Goal: Transaction & Acquisition: Book appointment/travel/reservation

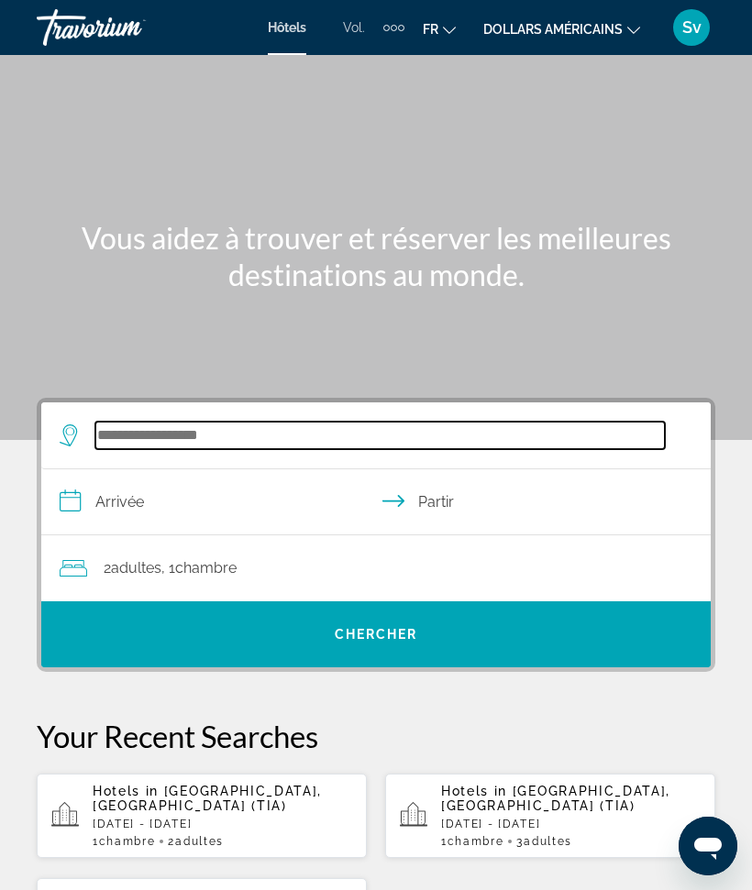
click at [193, 422] on input "Widget de recherche" at bounding box center [379, 436] width 569 height 28
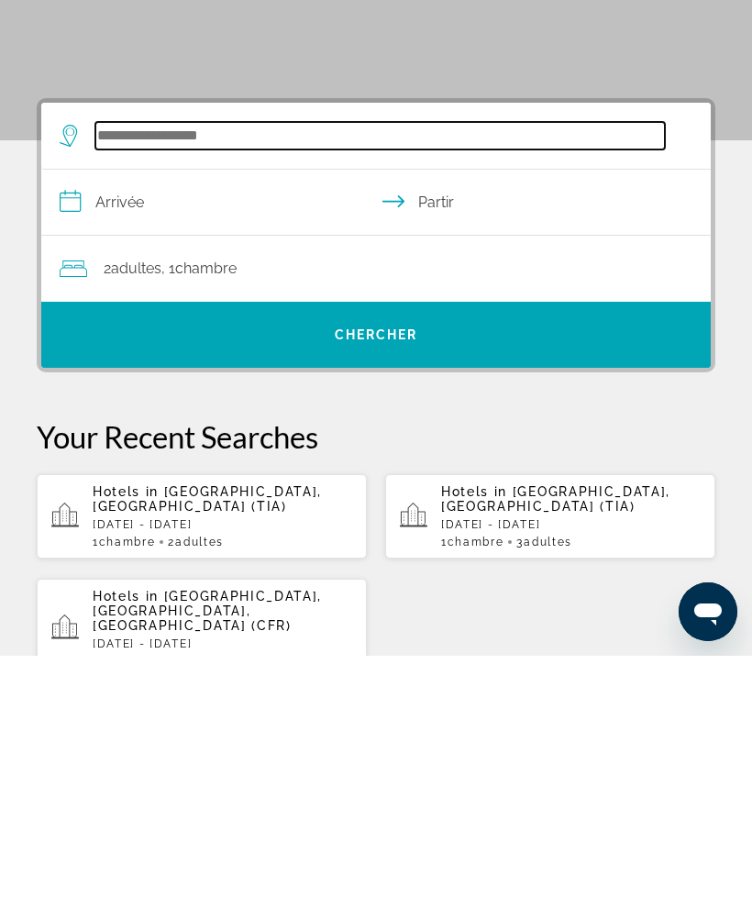
scroll to position [75, 0]
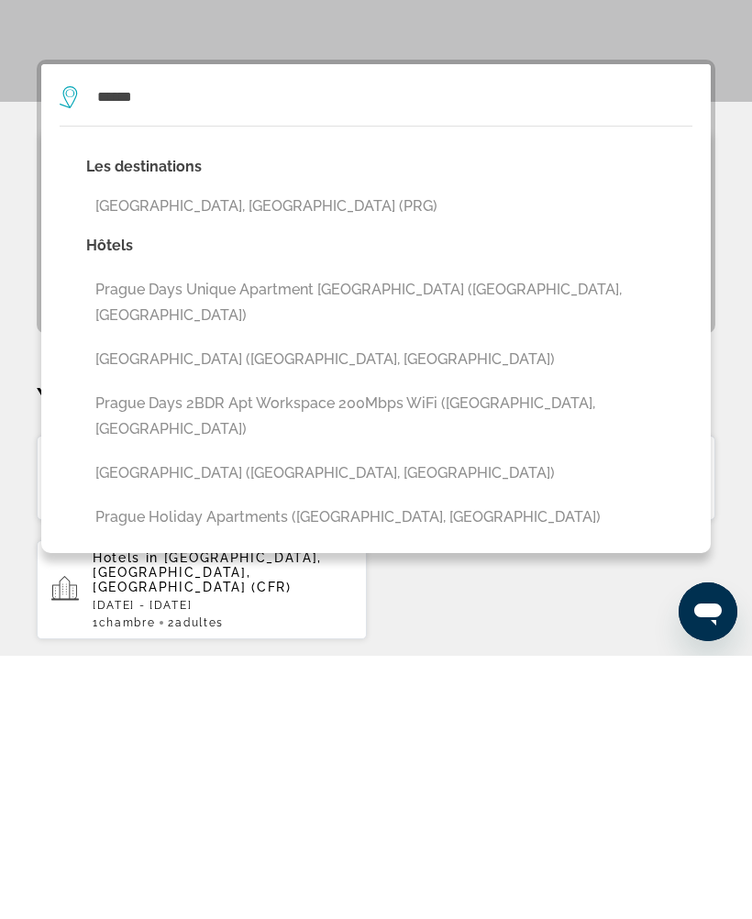
click at [259, 452] on button "[GEOGRAPHIC_DATA], [GEOGRAPHIC_DATA] (PRG)" at bounding box center [389, 469] width 606 height 35
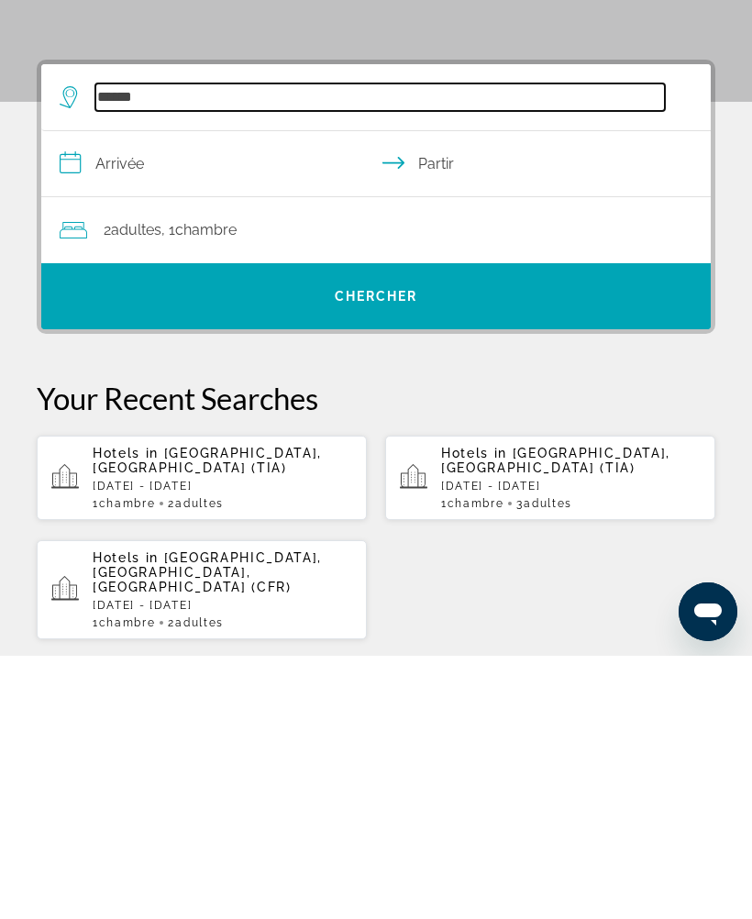
type input "**********"
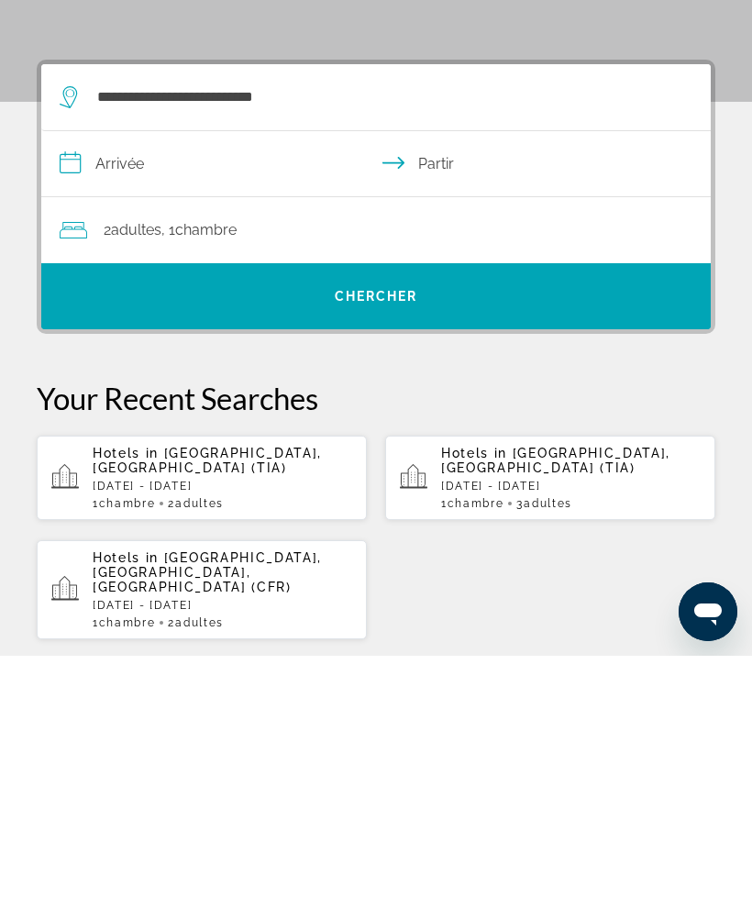
click at [85, 394] on input "**********" at bounding box center [379, 429] width 677 height 71
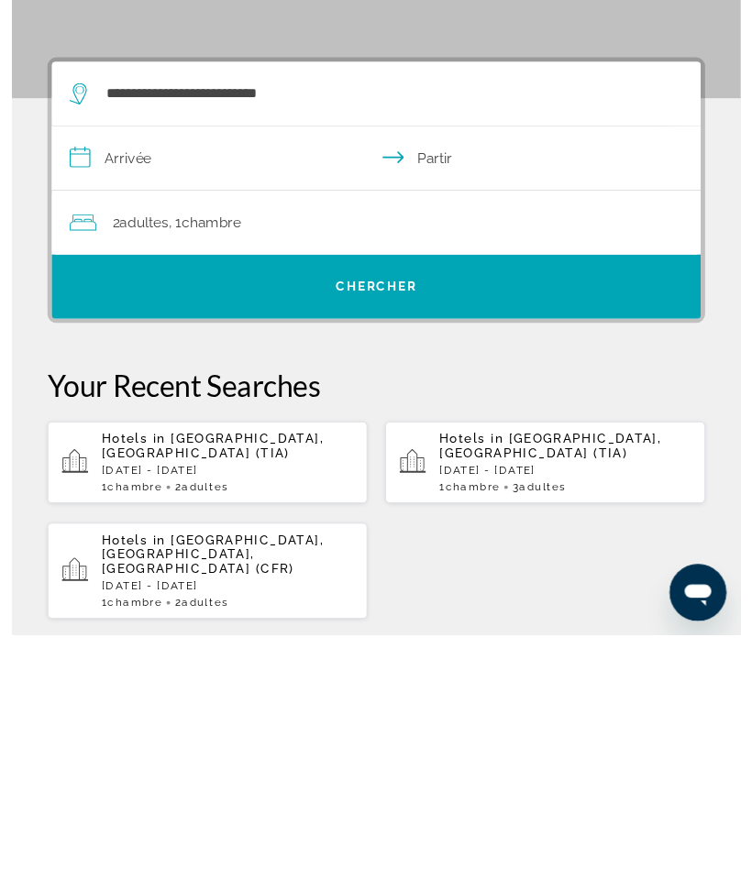
scroll to position [338, 0]
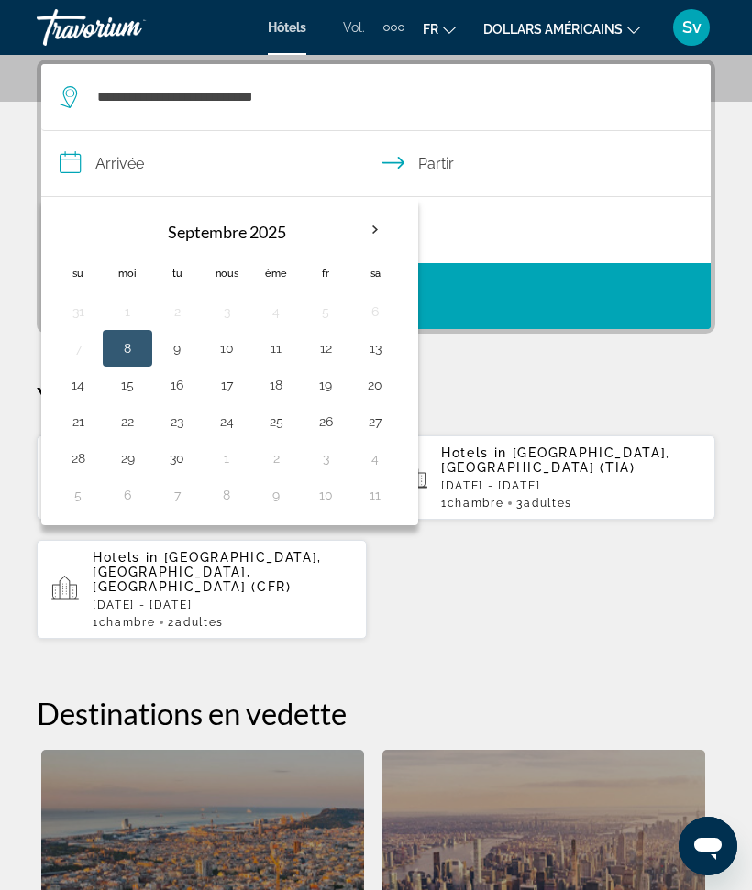
click at [384, 227] on th "Mois prochain" at bounding box center [375, 230] width 50 height 40
click at [281, 315] on button "4" at bounding box center [275, 312] width 29 height 26
click at [230, 349] on button "10" at bounding box center [226, 349] width 29 height 26
type input "**********"
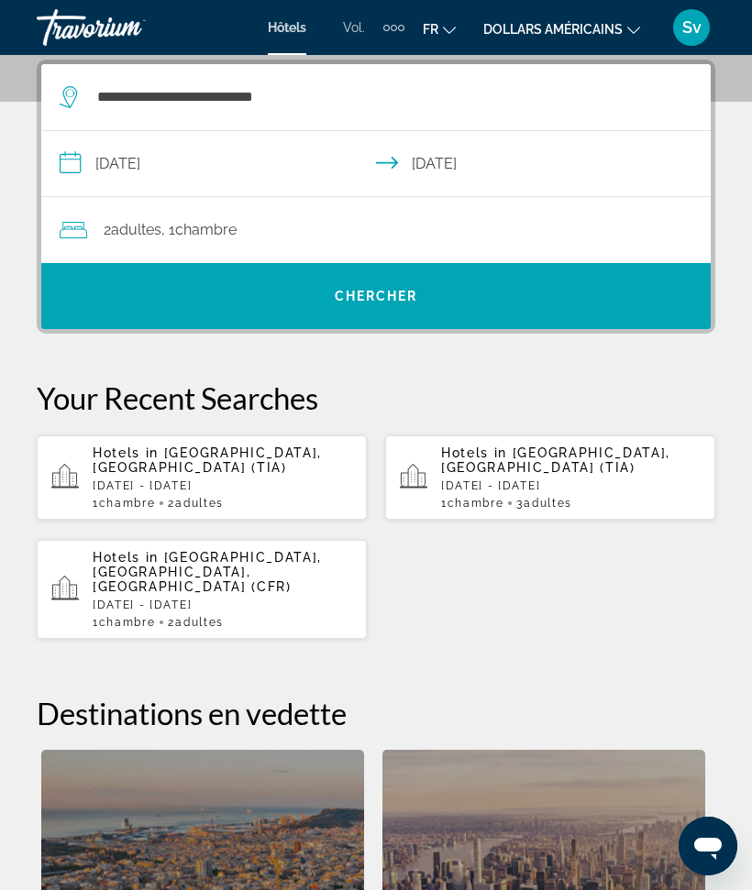
click at [182, 235] on font "Chambre" at bounding box center [205, 229] width 61 height 17
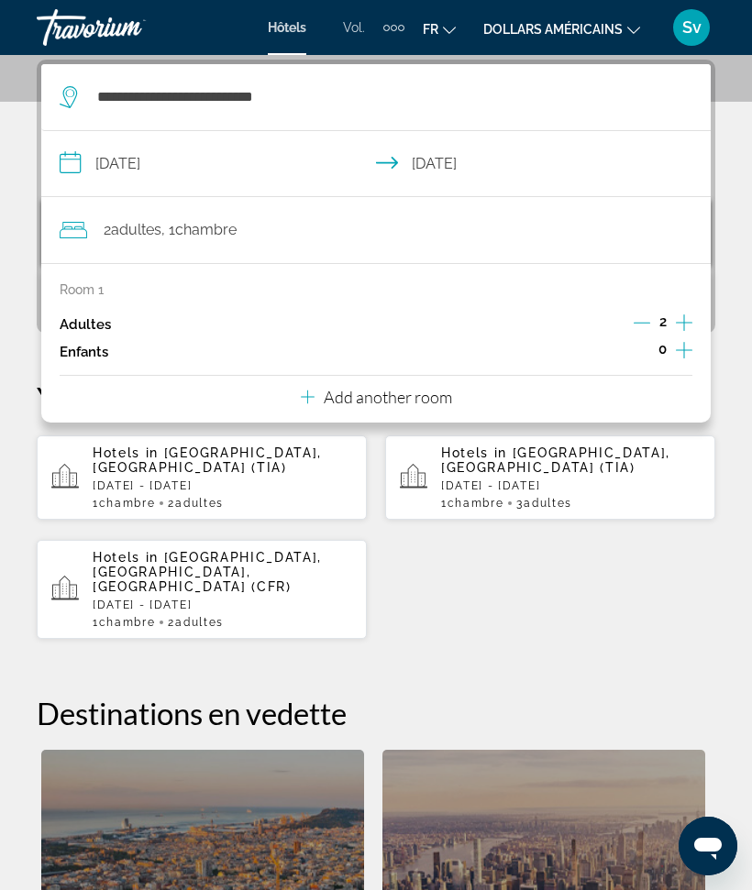
click at [682, 312] on icon "Increment adults" at bounding box center [684, 323] width 17 height 22
click at [461, 170] on input "**********" at bounding box center [379, 166] width 677 height 71
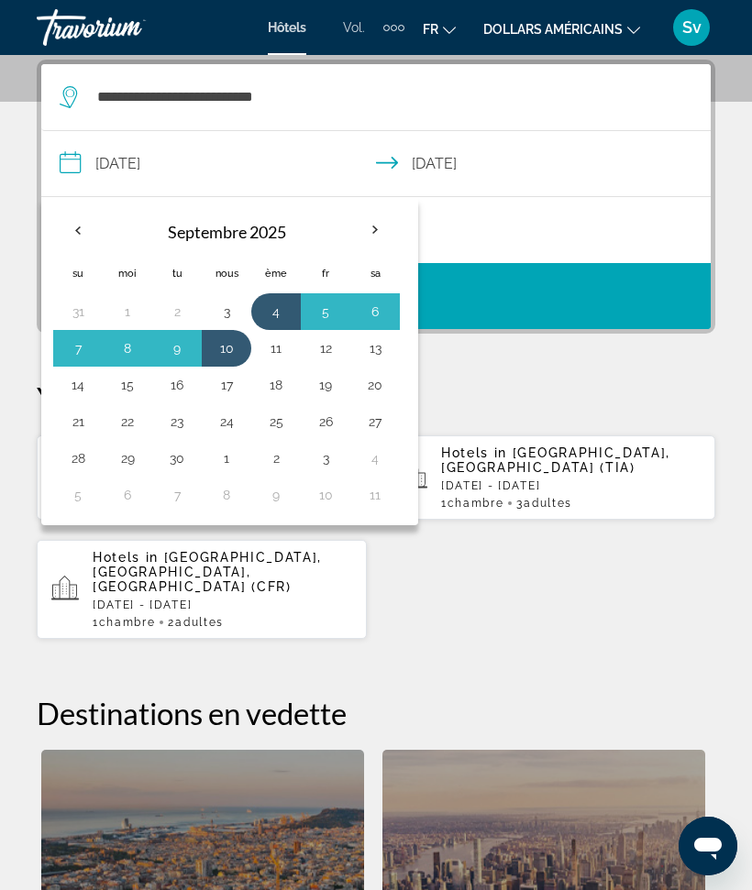
click at [229, 351] on button "10" at bounding box center [226, 349] width 29 height 26
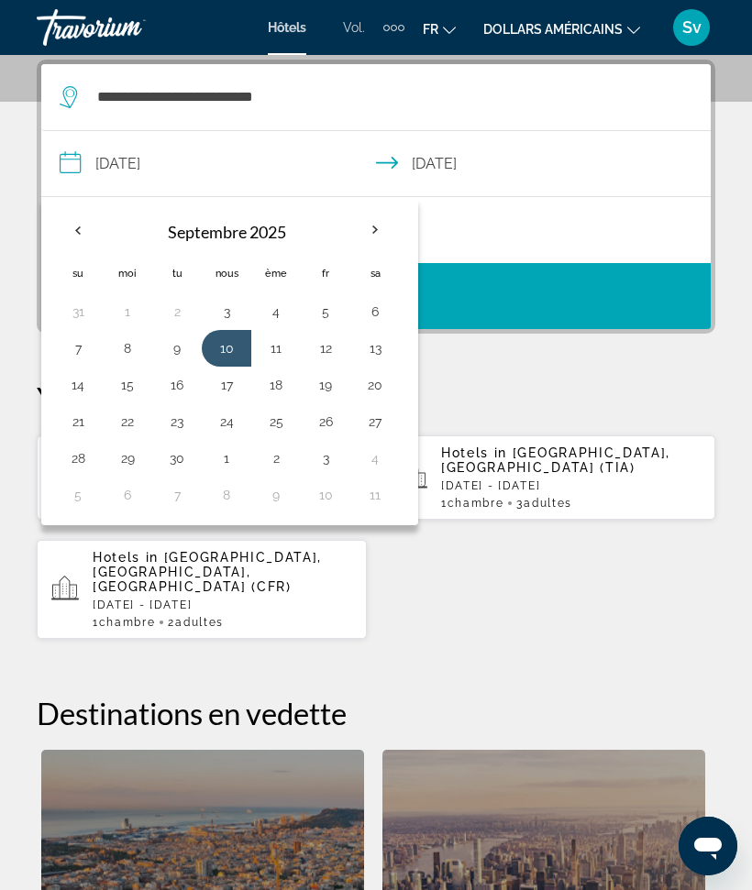
click at [284, 313] on button "4" at bounding box center [275, 312] width 29 height 26
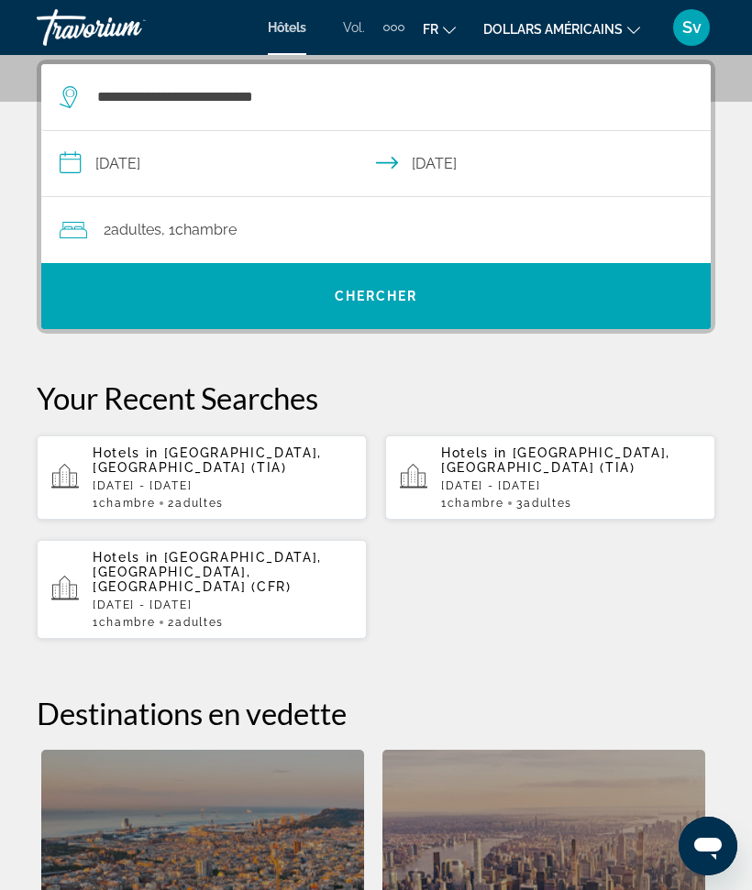
click at [131, 163] on input "**********" at bounding box center [379, 166] width 677 height 71
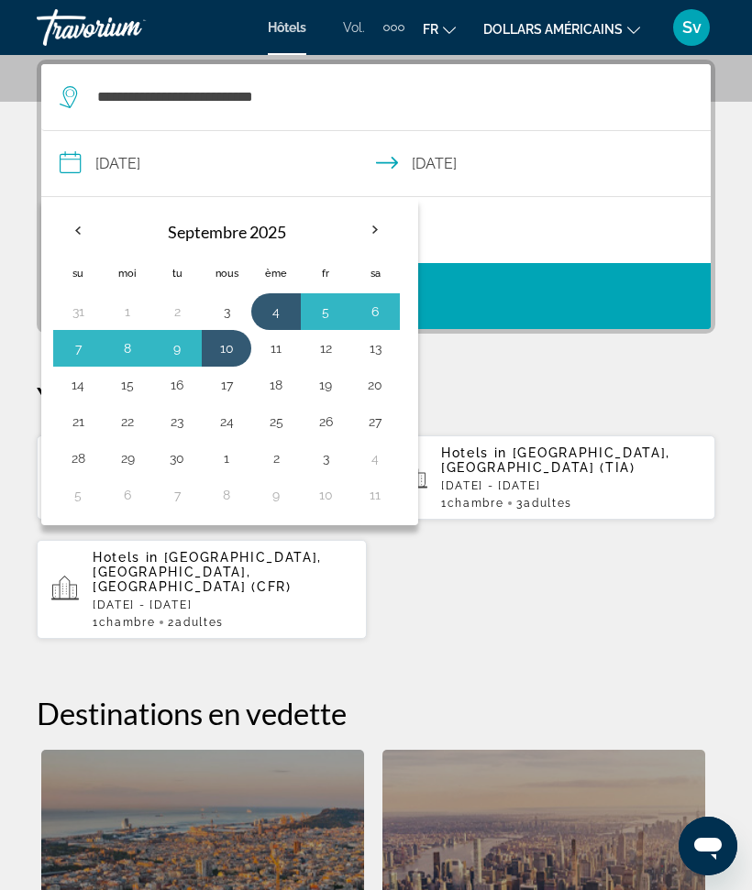
click at [281, 319] on button "4" at bounding box center [275, 312] width 29 height 26
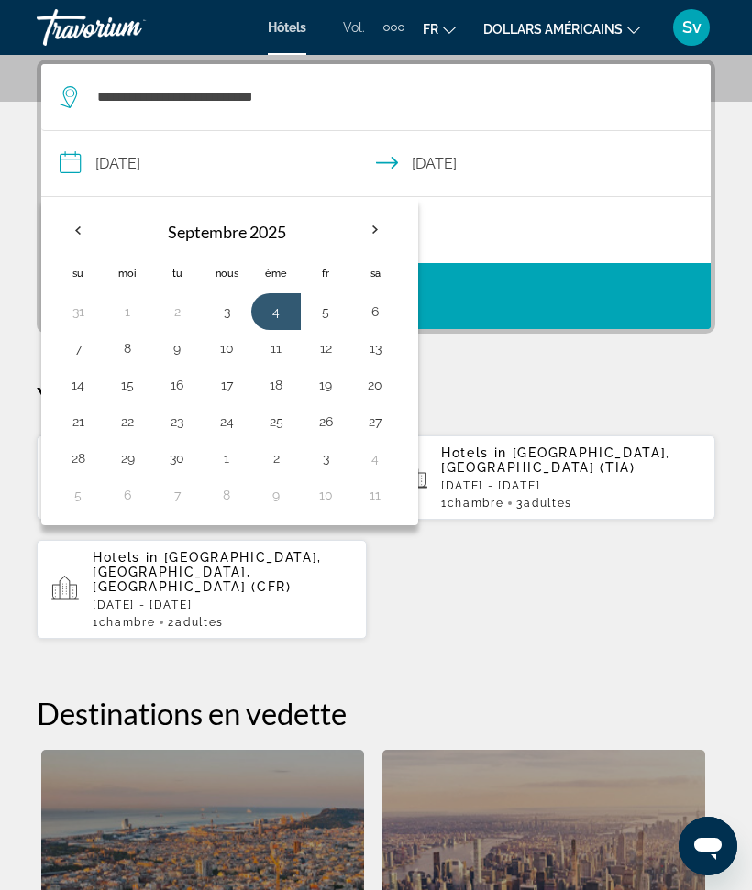
click at [226, 358] on button "10" at bounding box center [226, 349] width 29 height 26
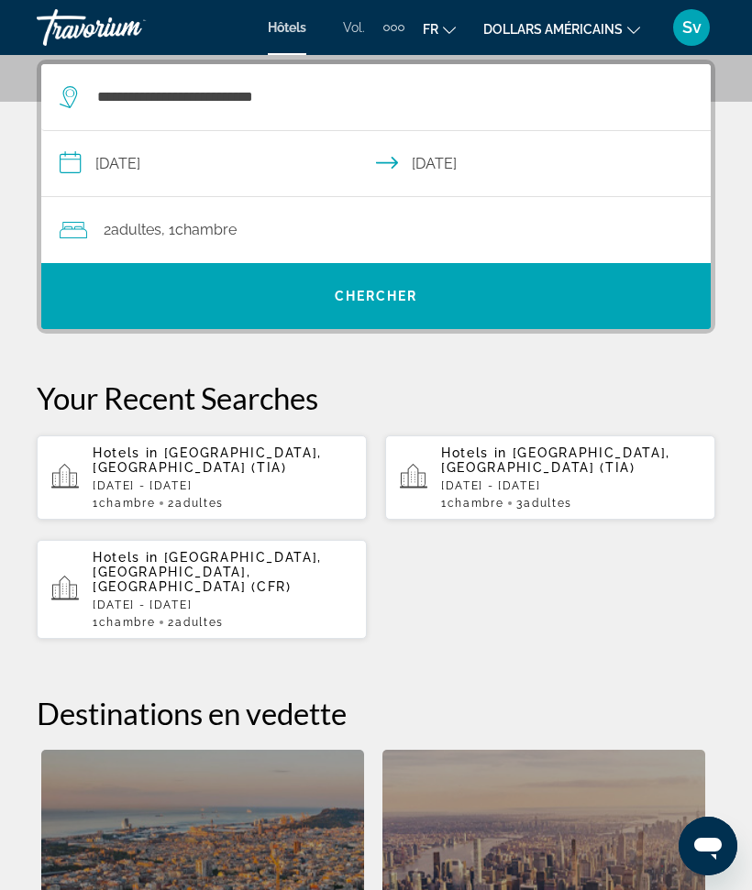
click at [377, 284] on span "Widget de recherche" at bounding box center [375, 296] width 669 height 44
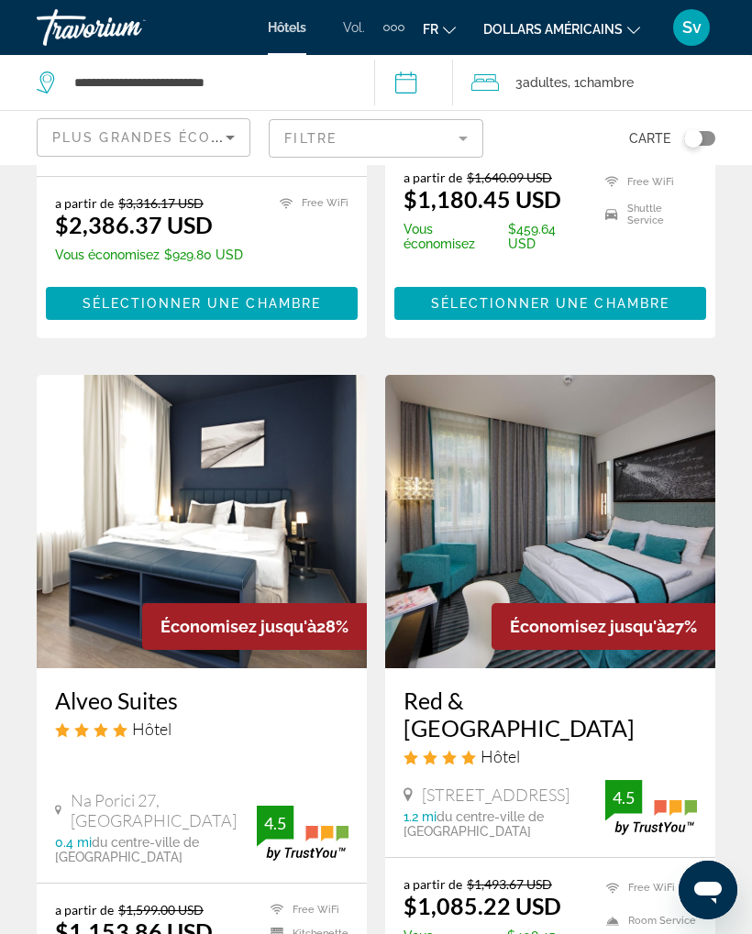
scroll to position [3759, 0]
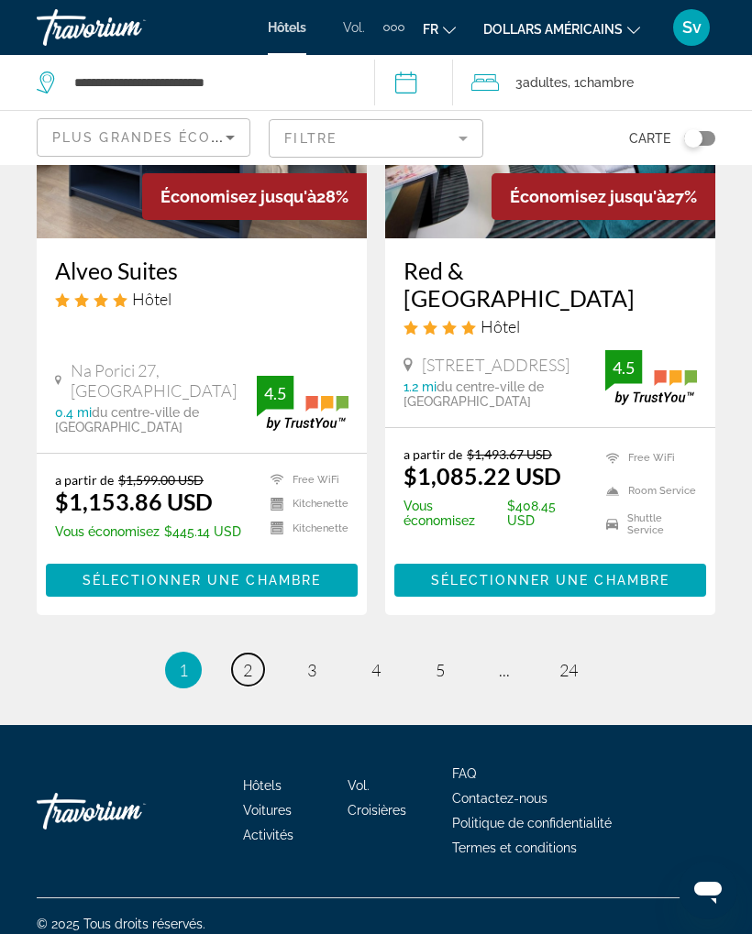
click at [257, 657] on link "page 2" at bounding box center [248, 670] width 32 height 32
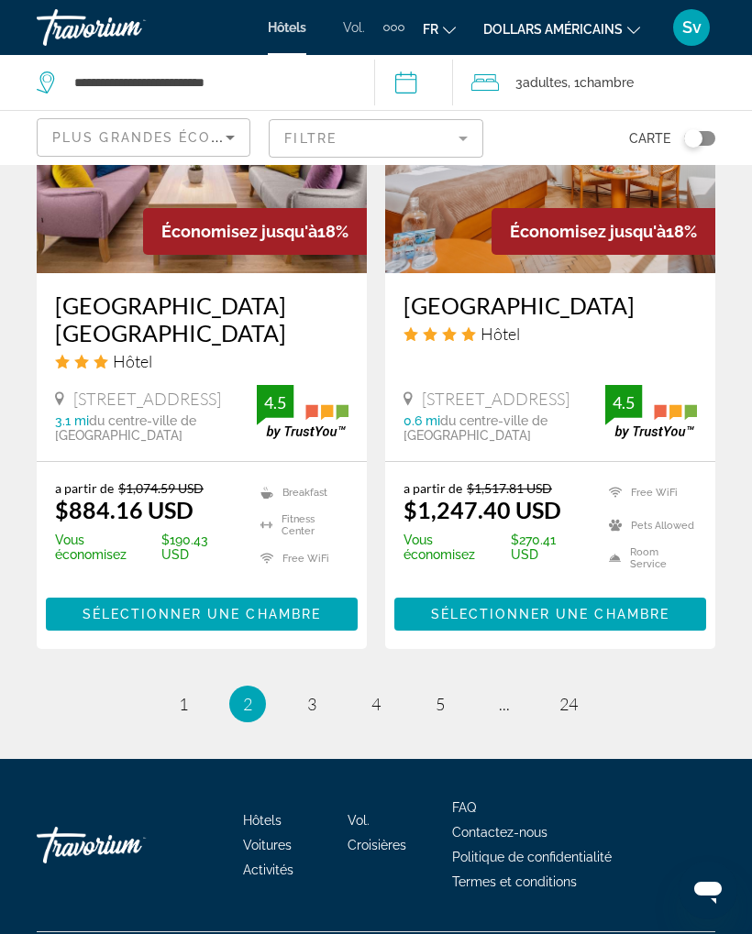
scroll to position [3715, 0]
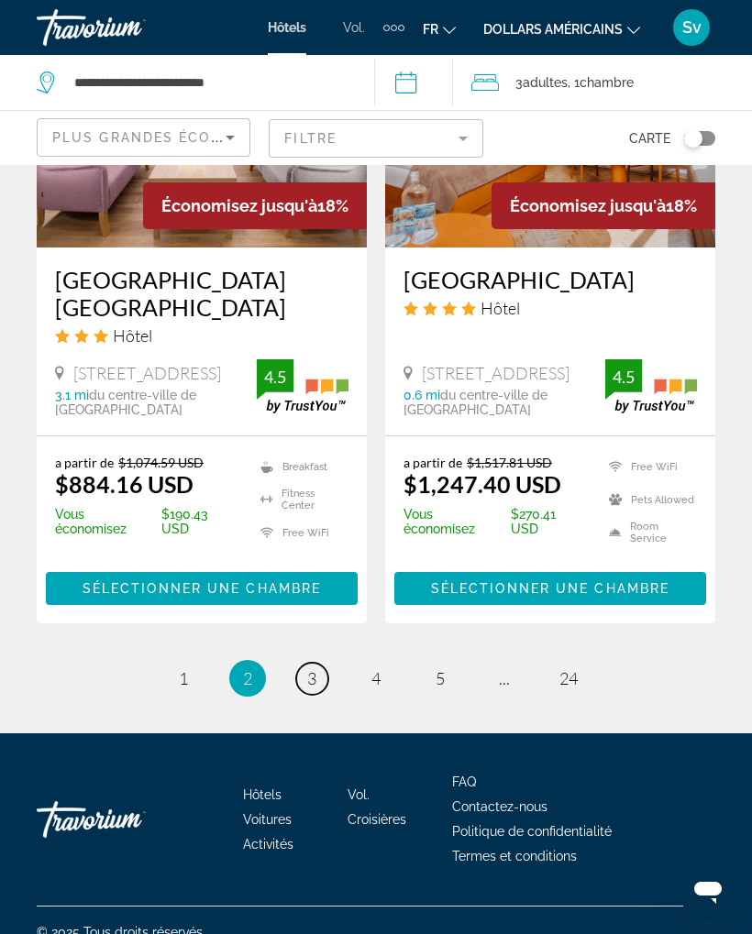
click at [321, 663] on link "page 3" at bounding box center [312, 679] width 32 height 32
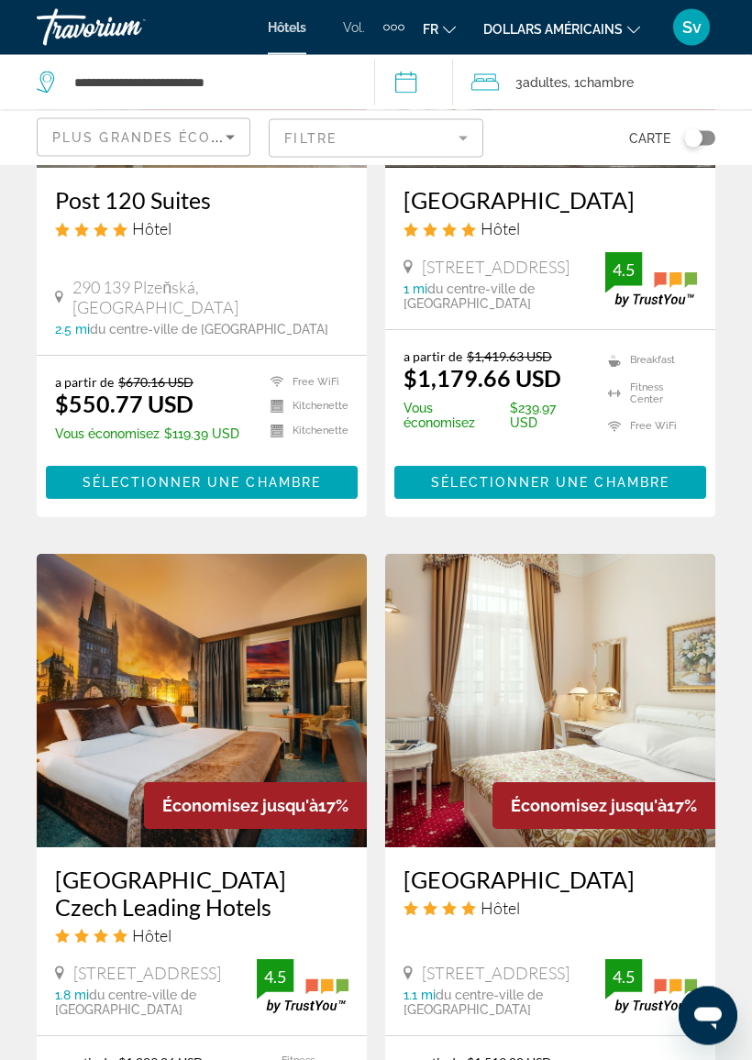
scroll to position [1146, 0]
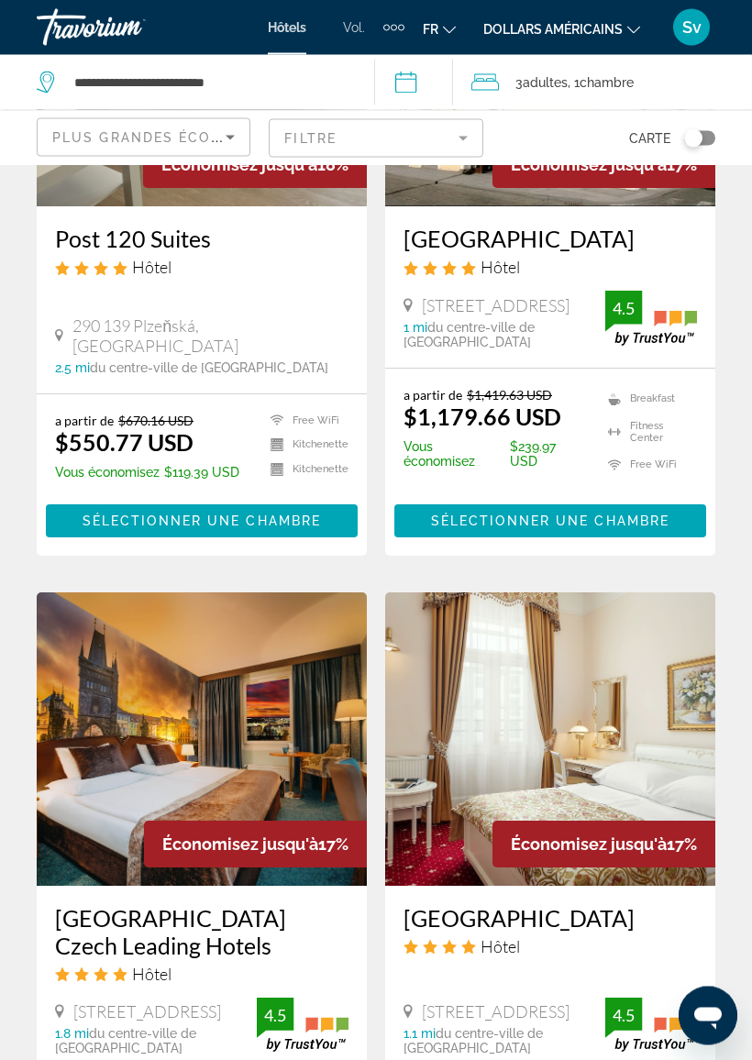
click at [627, 34] on button "dollars américains USD ($) MXN ([GEOGRAPHIC_DATA]$) CAD ($ CA) GBP (£) EUR (€) …" at bounding box center [561, 29] width 157 height 27
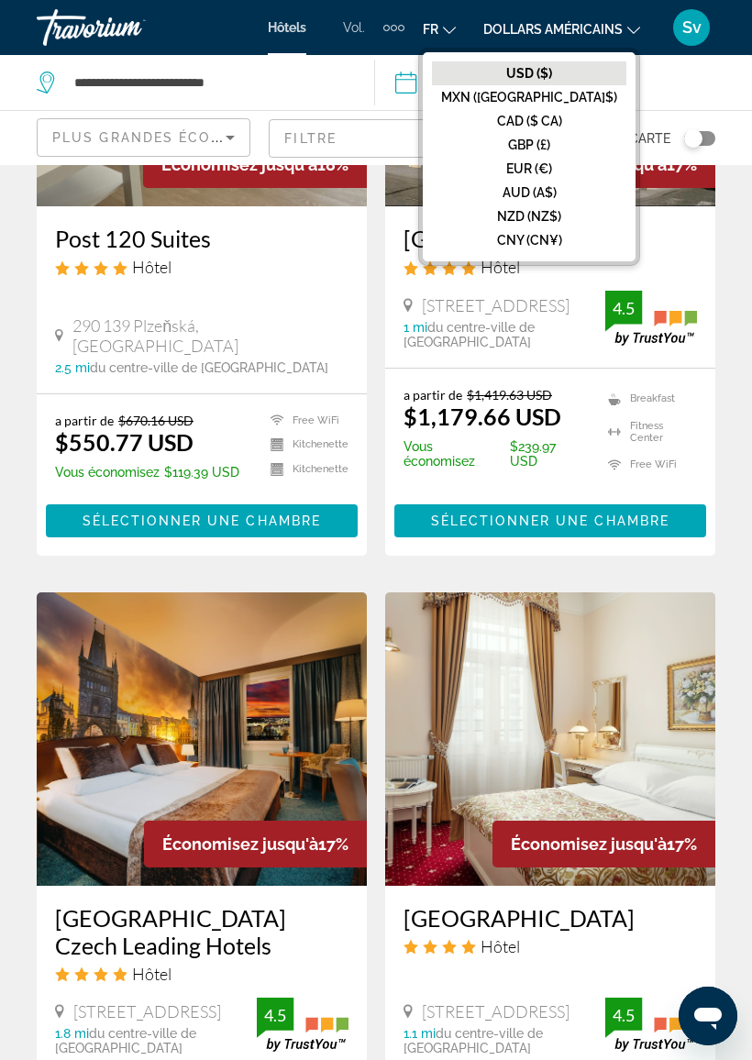
click at [552, 163] on font "EUR (€)" at bounding box center [529, 168] width 46 height 15
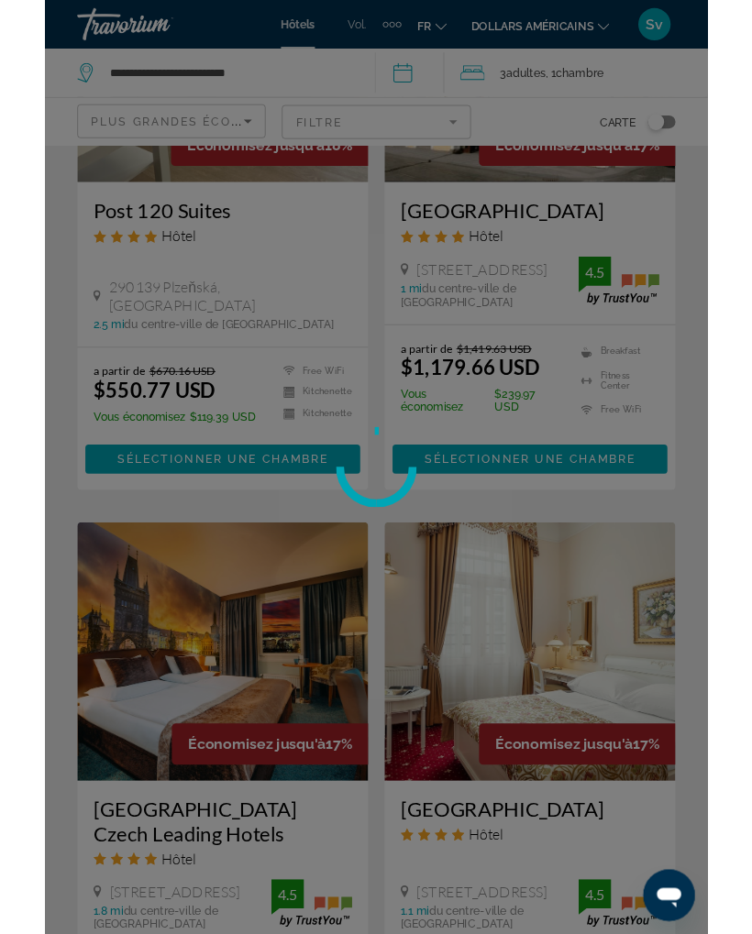
scroll to position [0, 0]
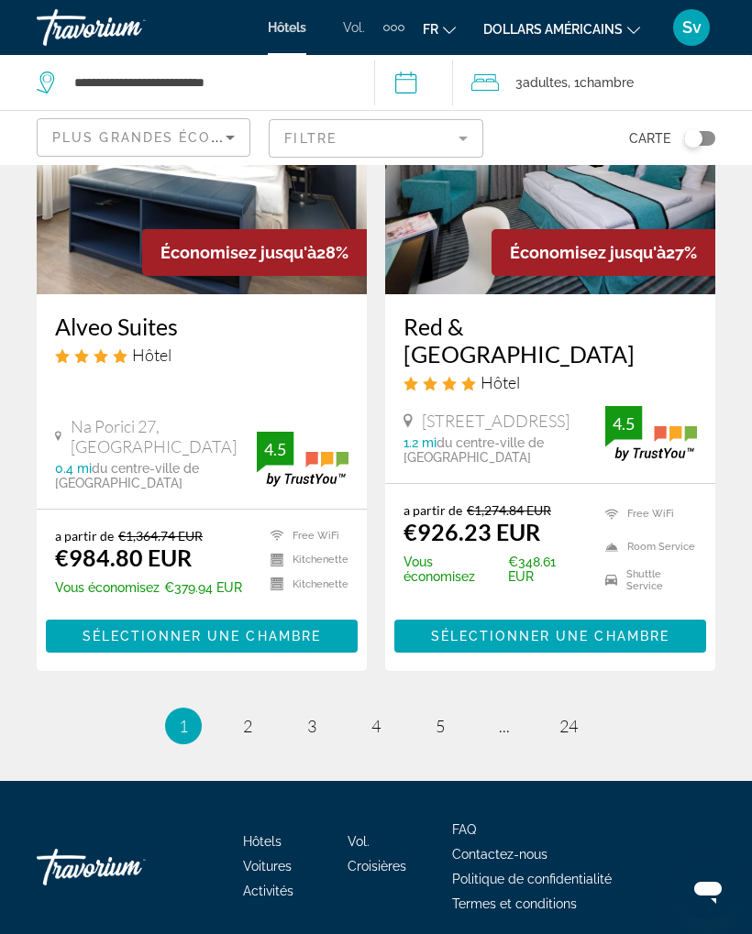
scroll to position [3759, 0]
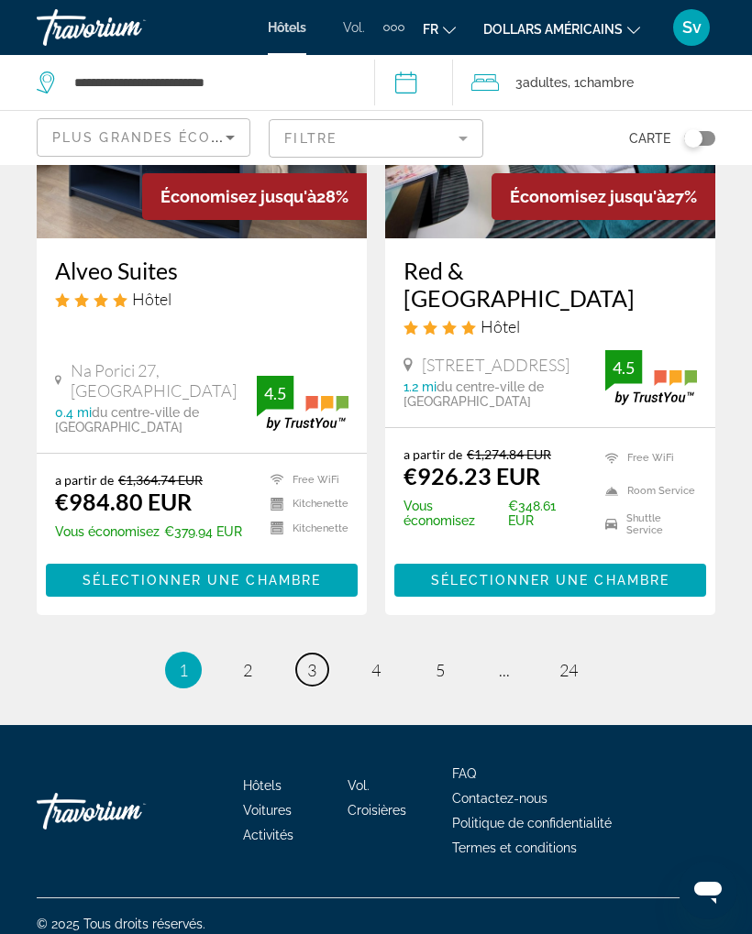
click at [319, 660] on link "page 3" at bounding box center [312, 670] width 32 height 32
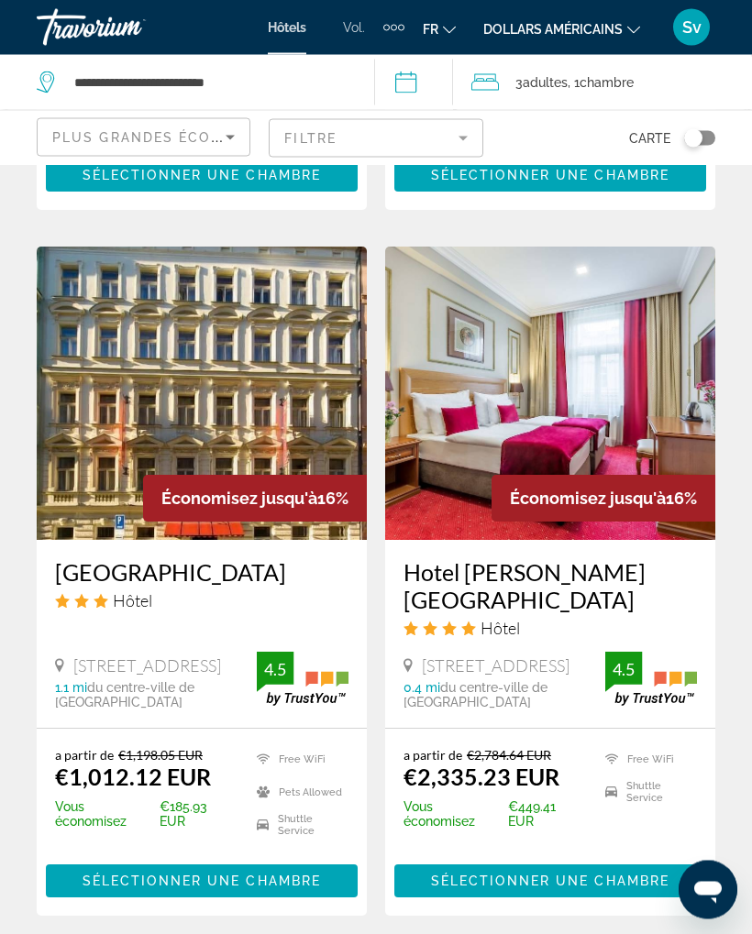
scroll to position [3751, 0]
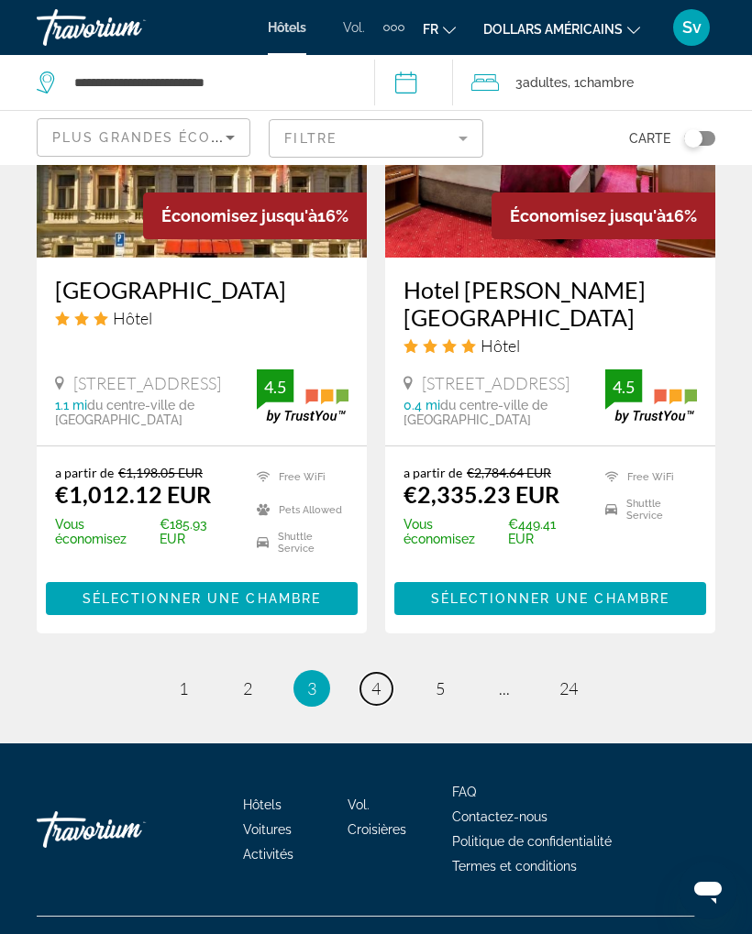
click at [381, 673] on link "page 4" at bounding box center [376, 689] width 32 height 32
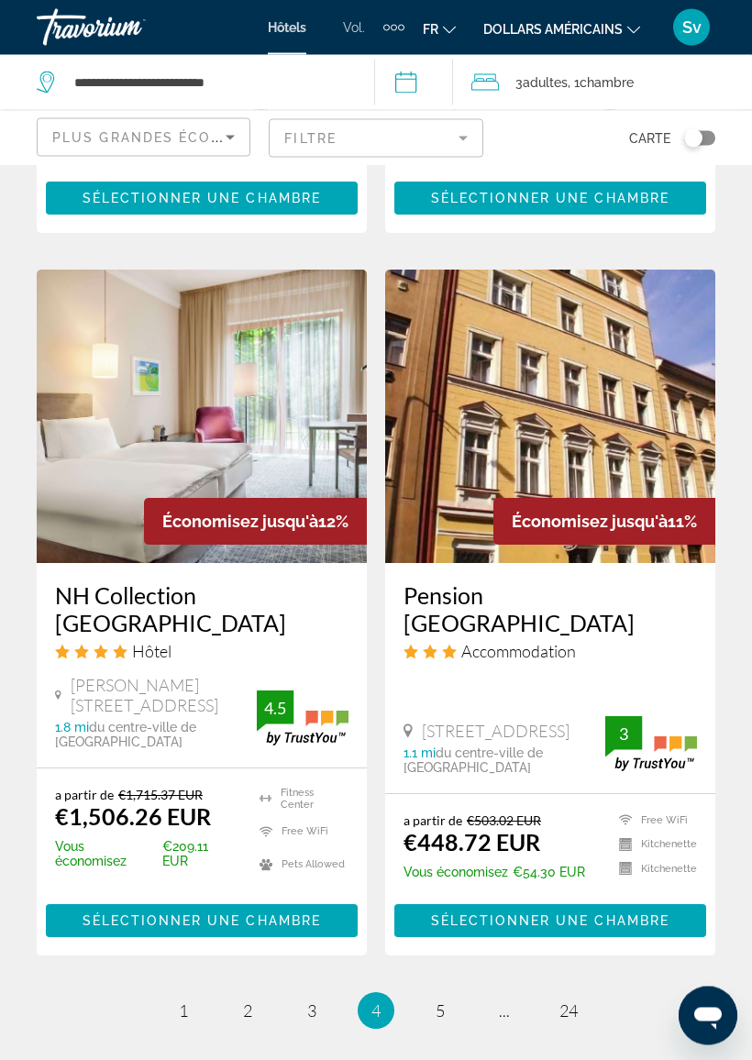
scroll to position [3516, 0]
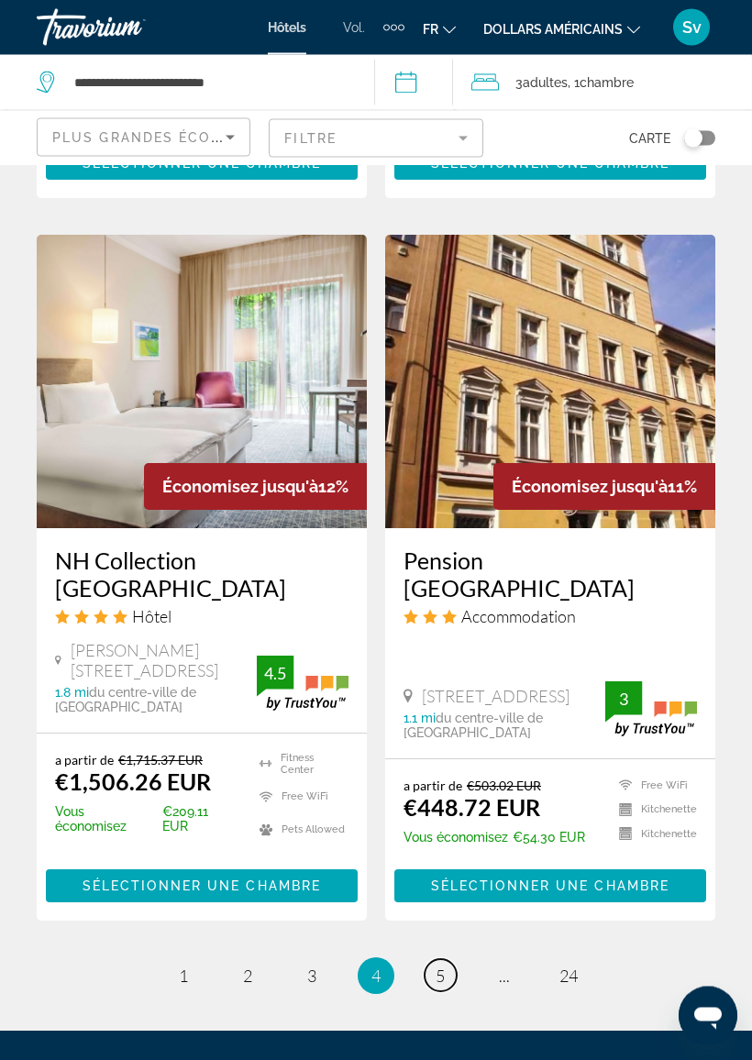
click at [454, 889] on link "page 5" at bounding box center [441, 976] width 32 height 32
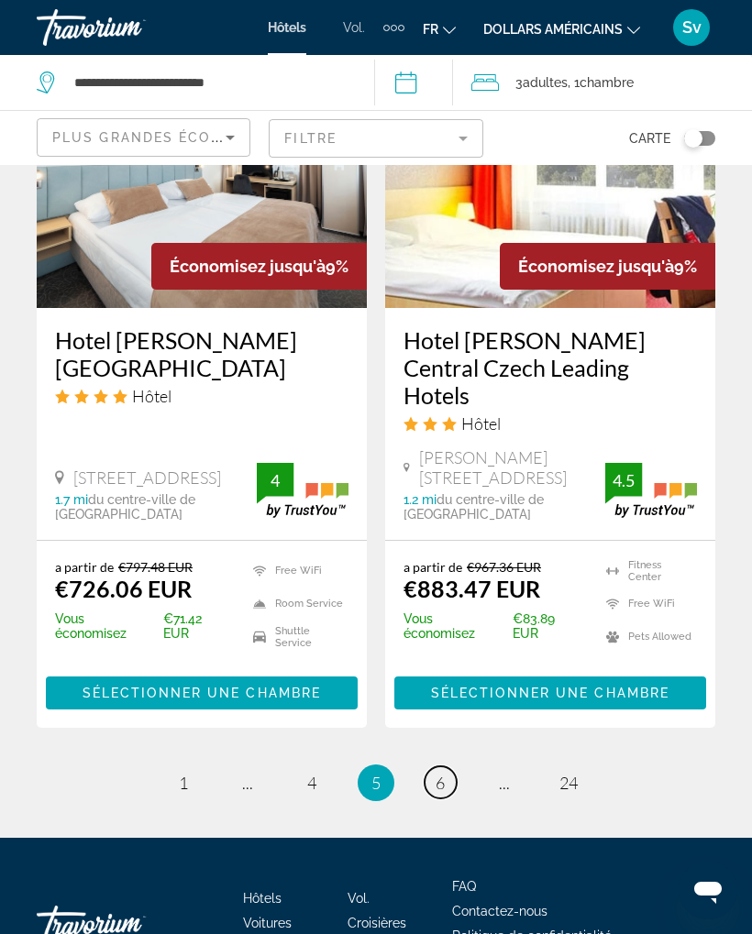
scroll to position [3733, 0]
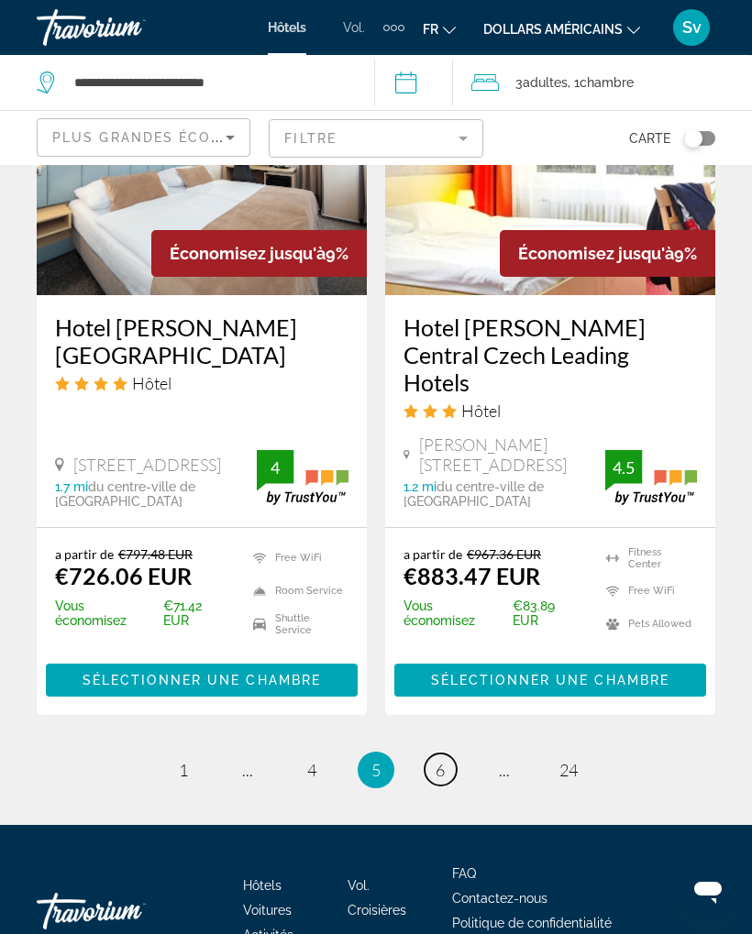
click at [438, 760] on span "6" at bounding box center [440, 770] width 9 height 20
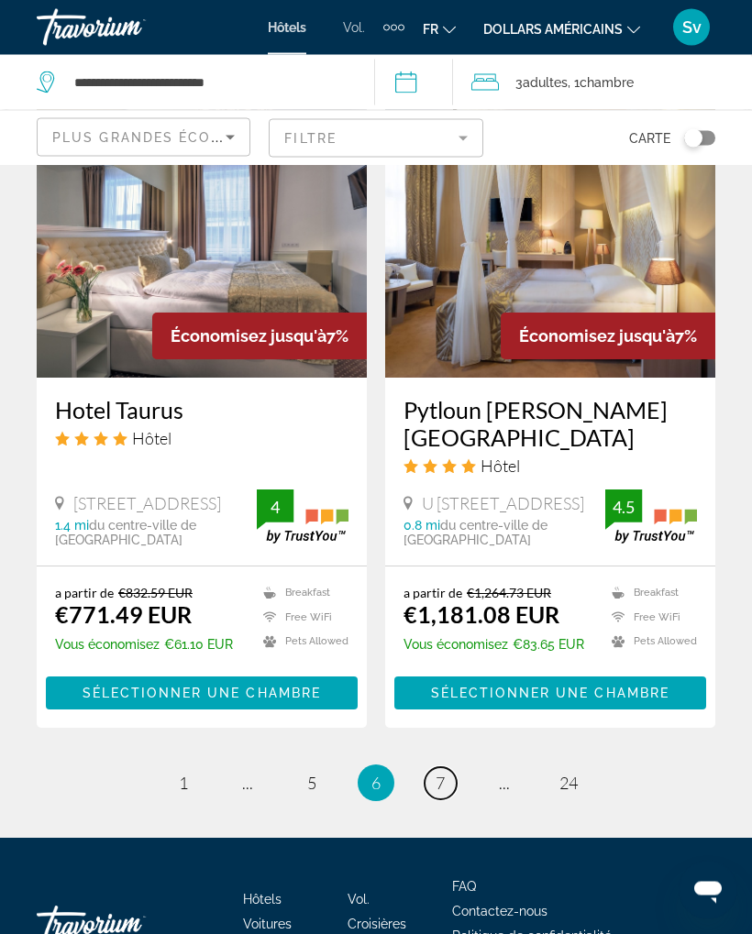
scroll to position [3757, 0]
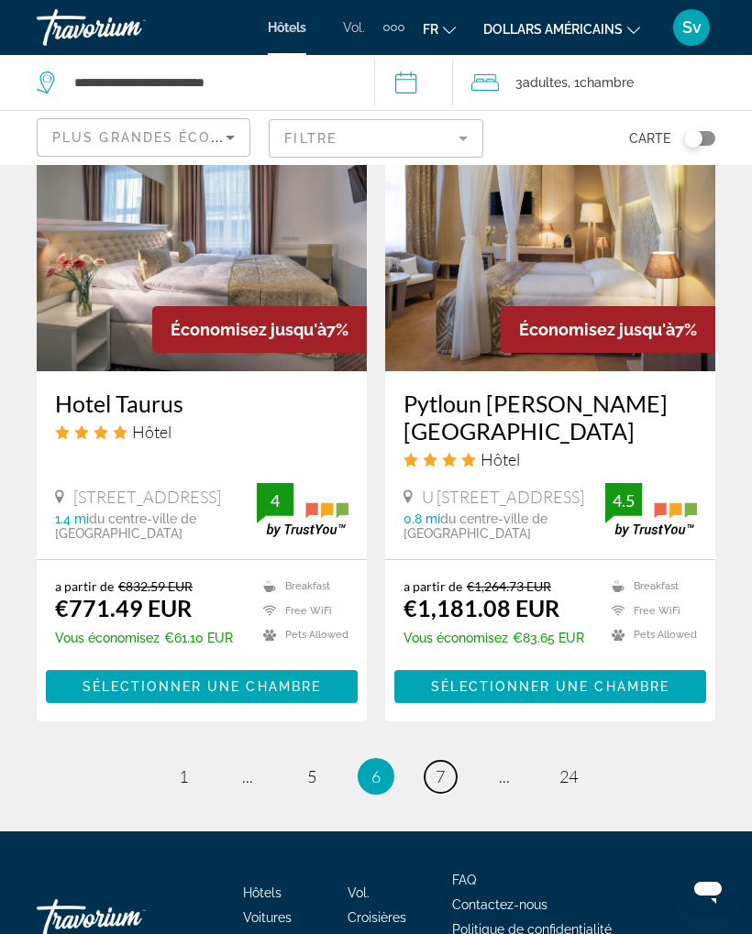
click at [447, 761] on link "page 7" at bounding box center [441, 777] width 32 height 32
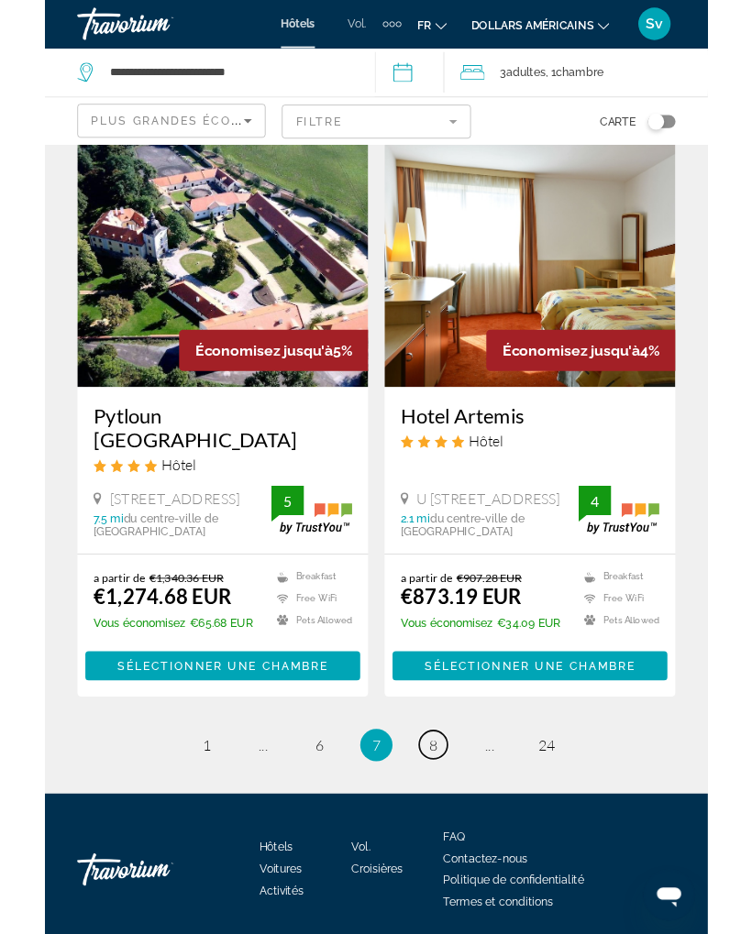
scroll to position [3530, 0]
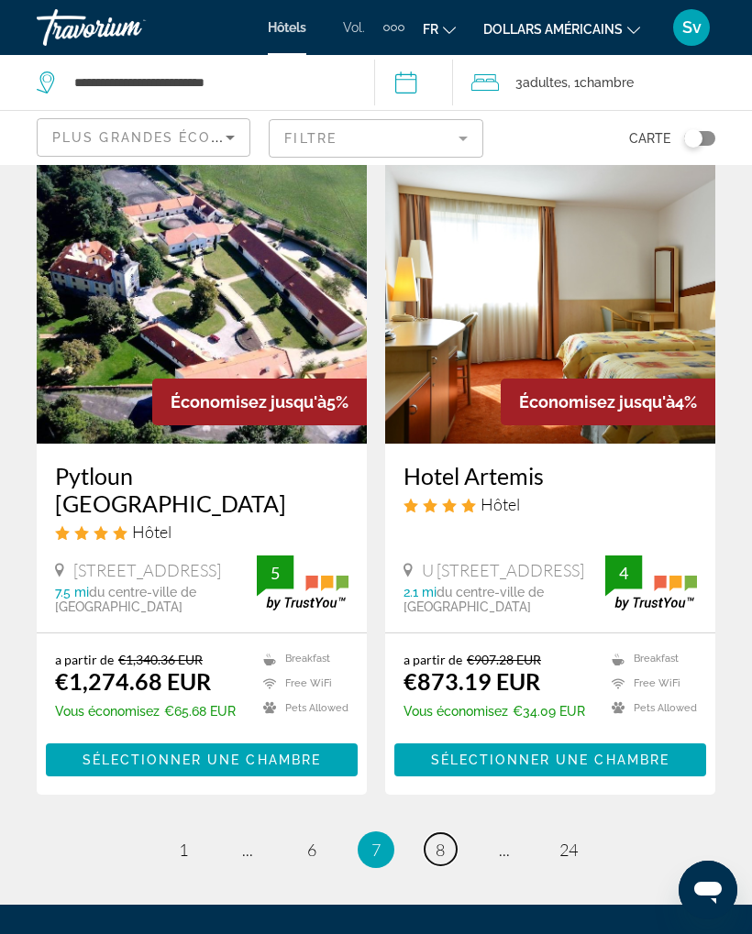
click at [451, 833] on link "page 8" at bounding box center [441, 849] width 32 height 32
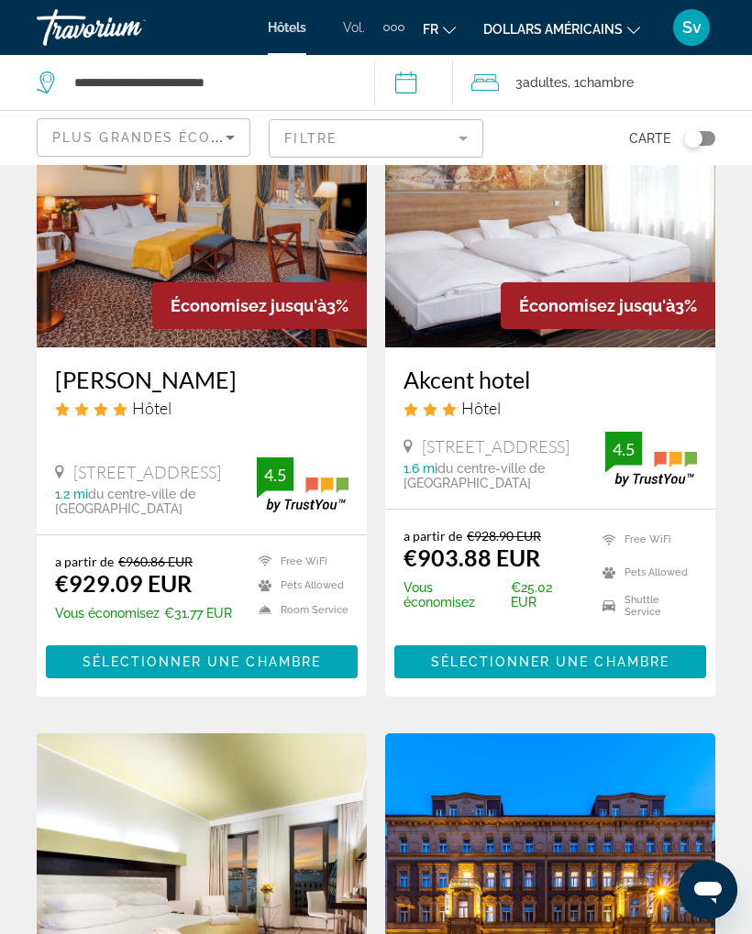
scroll to position [2842, 0]
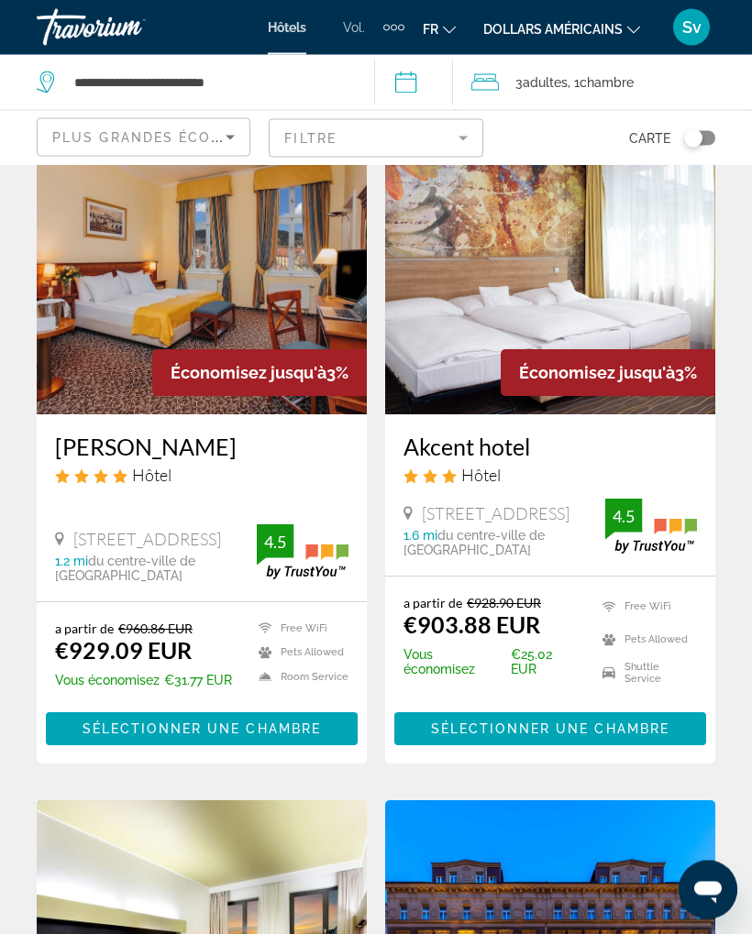
click at [226, 139] on icon "Sort by" at bounding box center [230, 138] width 22 height 22
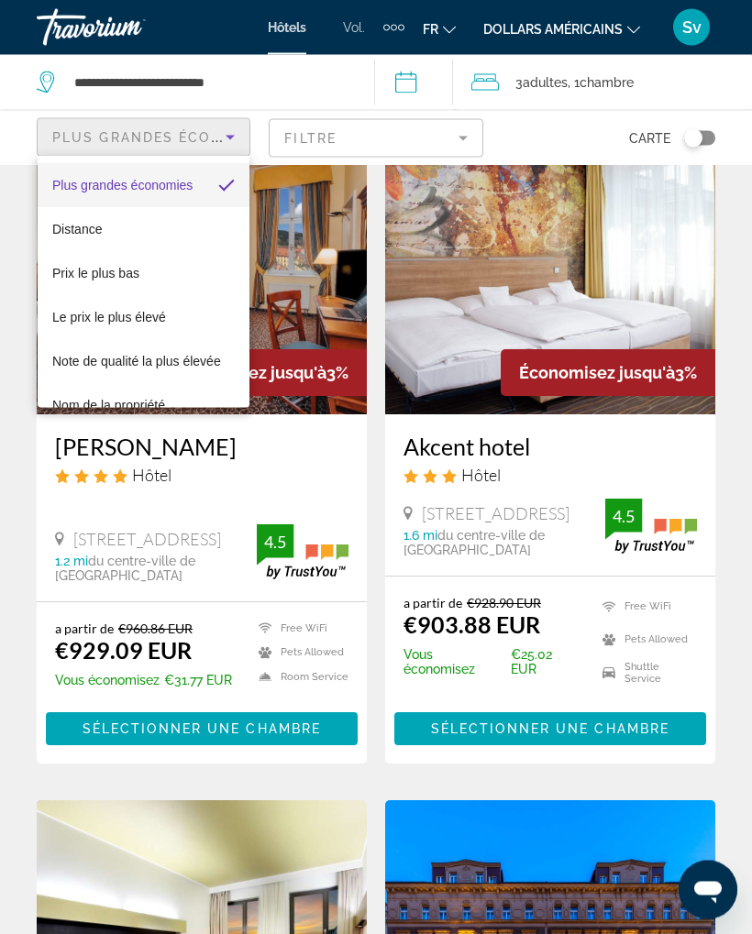
scroll to position [2843, 0]
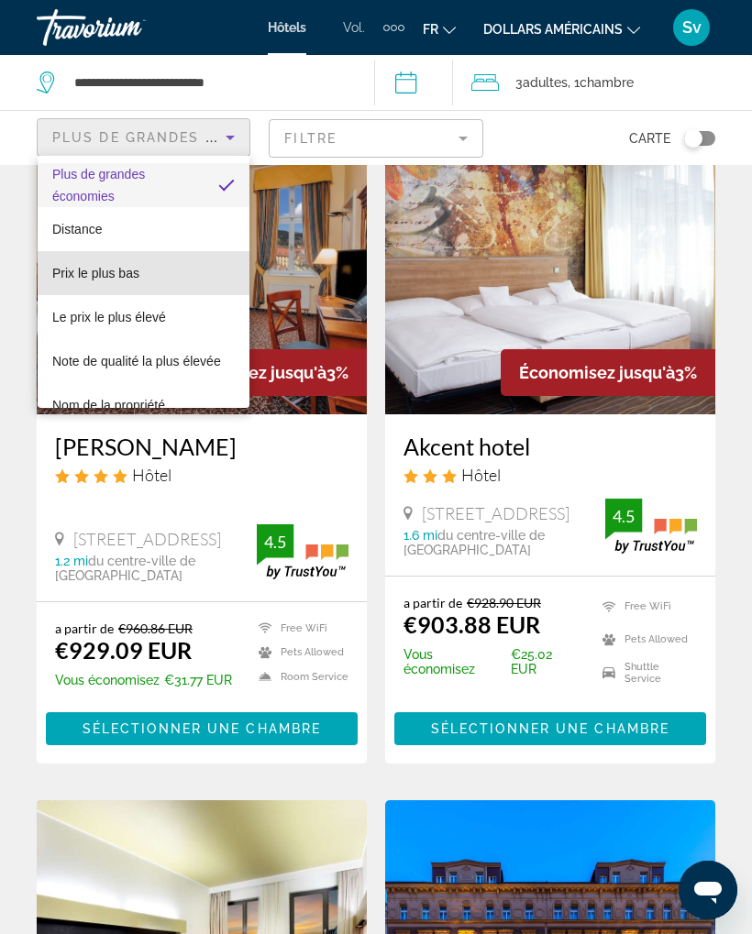
click at [129, 267] on font "Prix ​​le plus bas" at bounding box center [95, 273] width 87 height 15
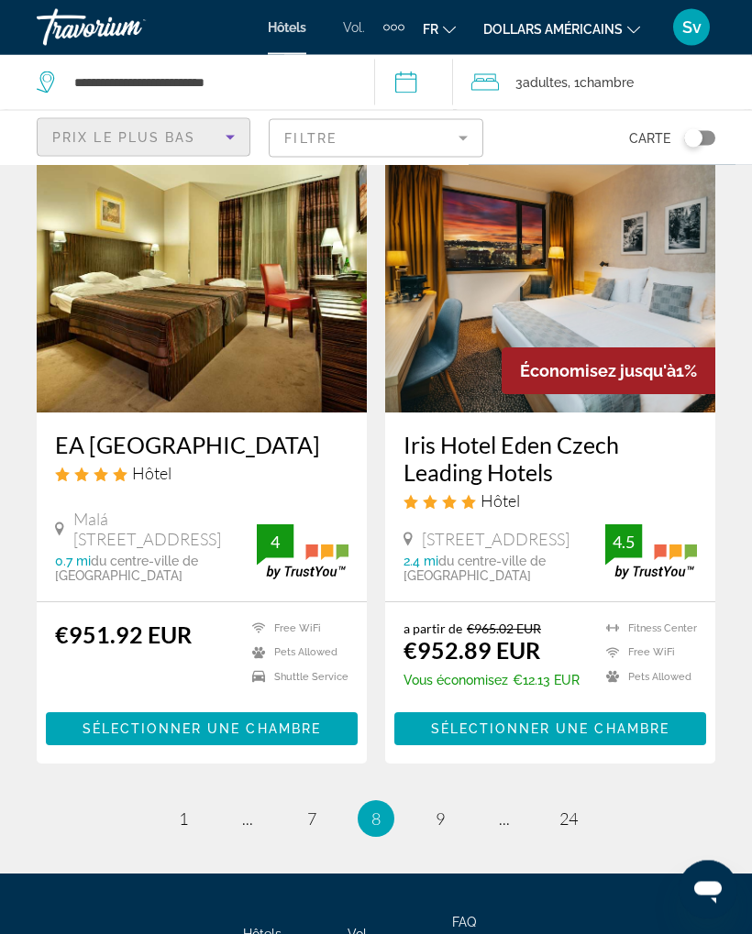
scroll to position [3683, 0]
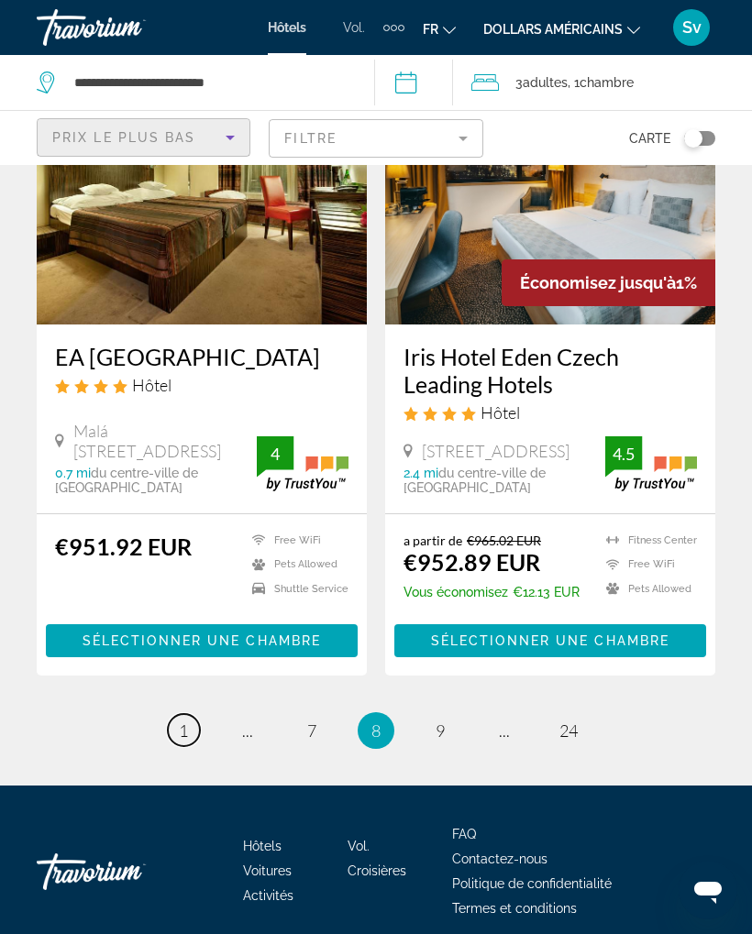
click at [187, 721] on span "1" at bounding box center [183, 731] width 9 height 20
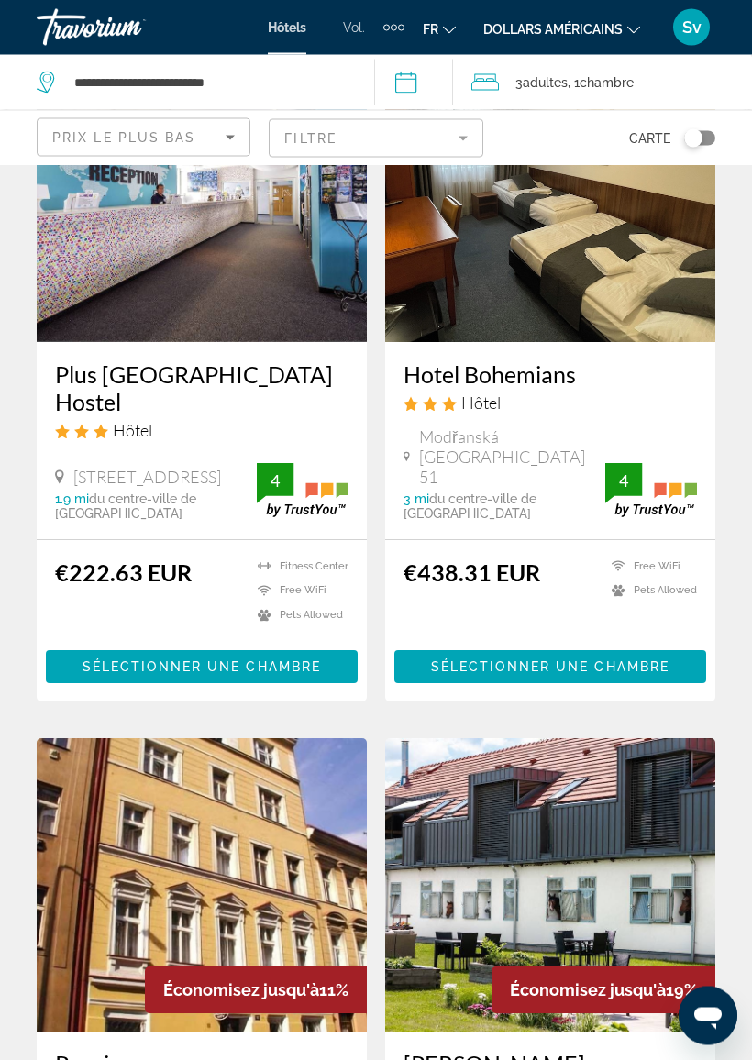
scroll to position [208, 0]
click at [162, 490] on div "Plus [GEOGRAPHIC_DATA] Hostel Hôtel [GEOGRAPHIC_DATA] Prívozní 1, [GEOGRAPHIC_D…" at bounding box center [202, 440] width 330 height 197
click at [240, 659] on span "Sélectionner une chambre" at bounding box center [202, 666] width 238 height 15
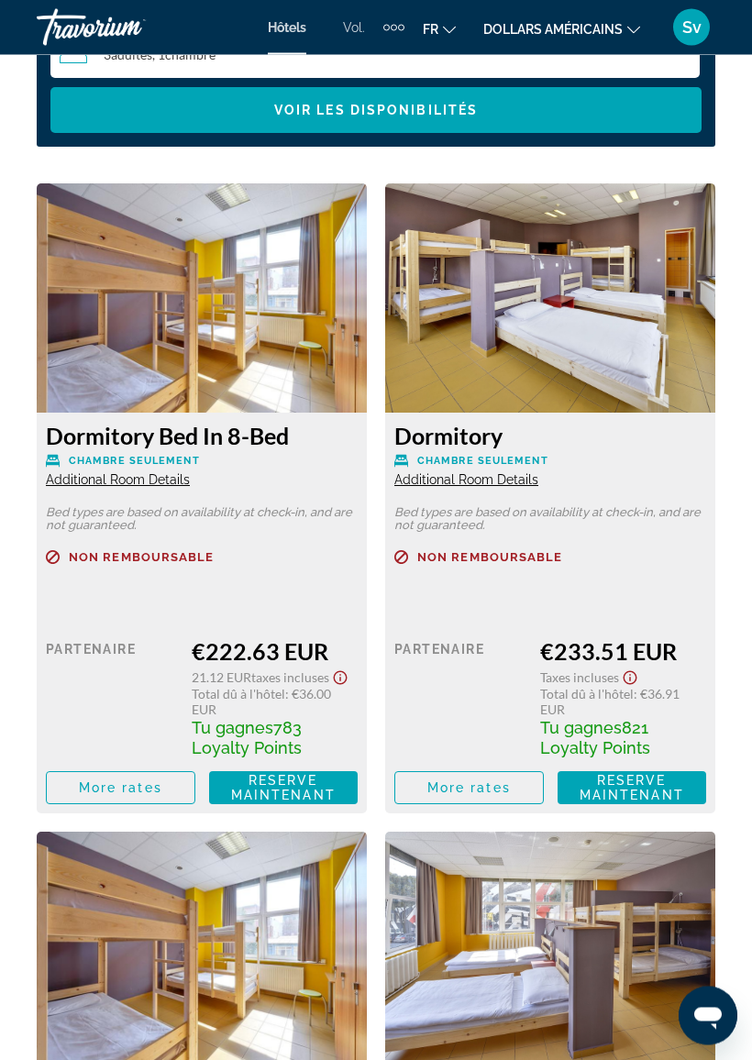
scroll to position [3066, 0]
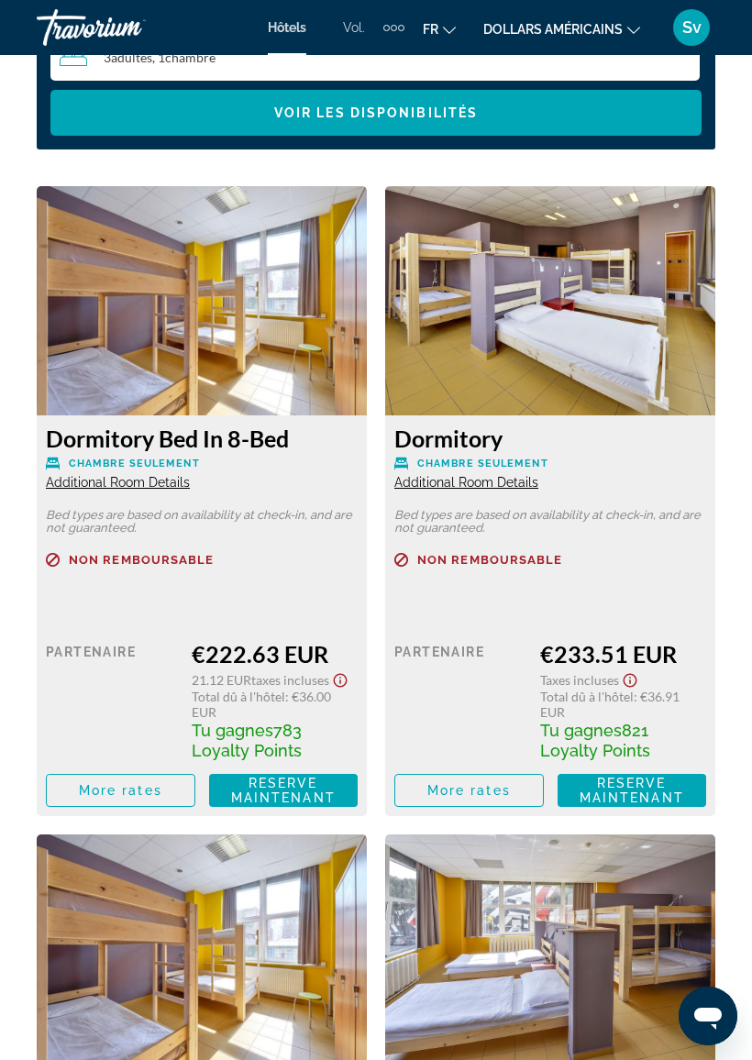
click at [623, 576] on div "Contenu principal" at bounding box center [550, 582] width 312 height 12
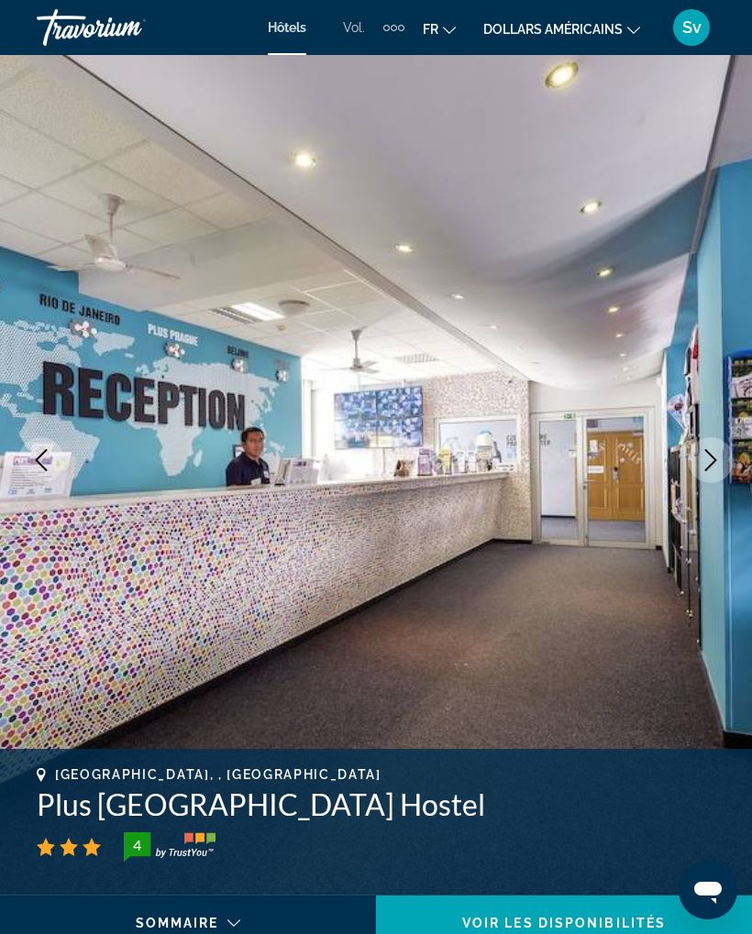
scroll to position [28, 0]
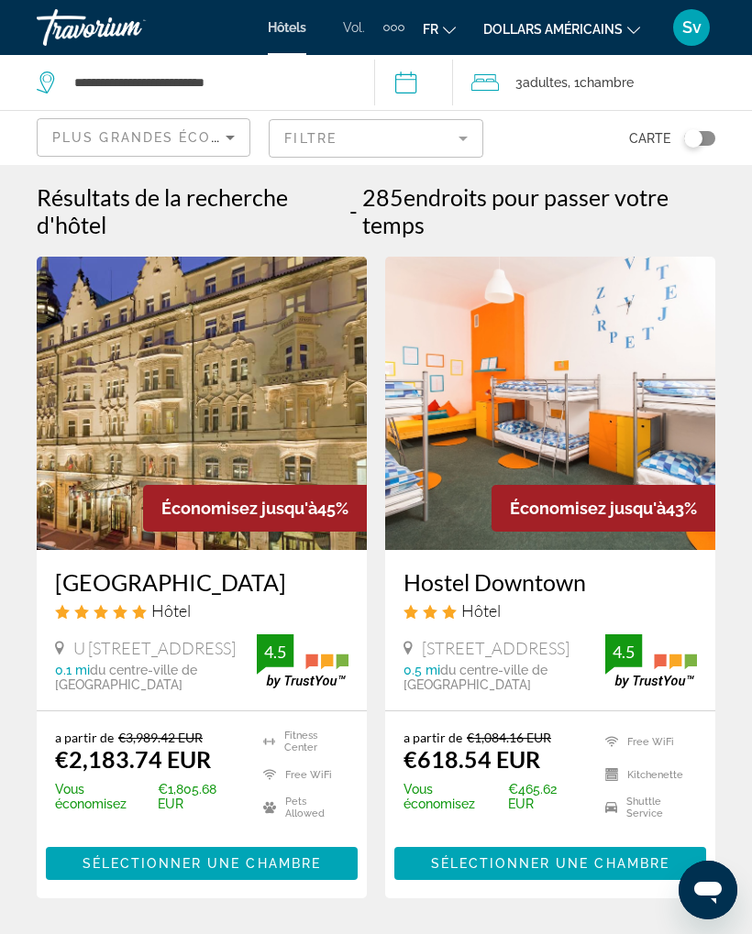
click at [228, 140] on icon "Sort by" at bounding box center [230, 138] width 22 height 22
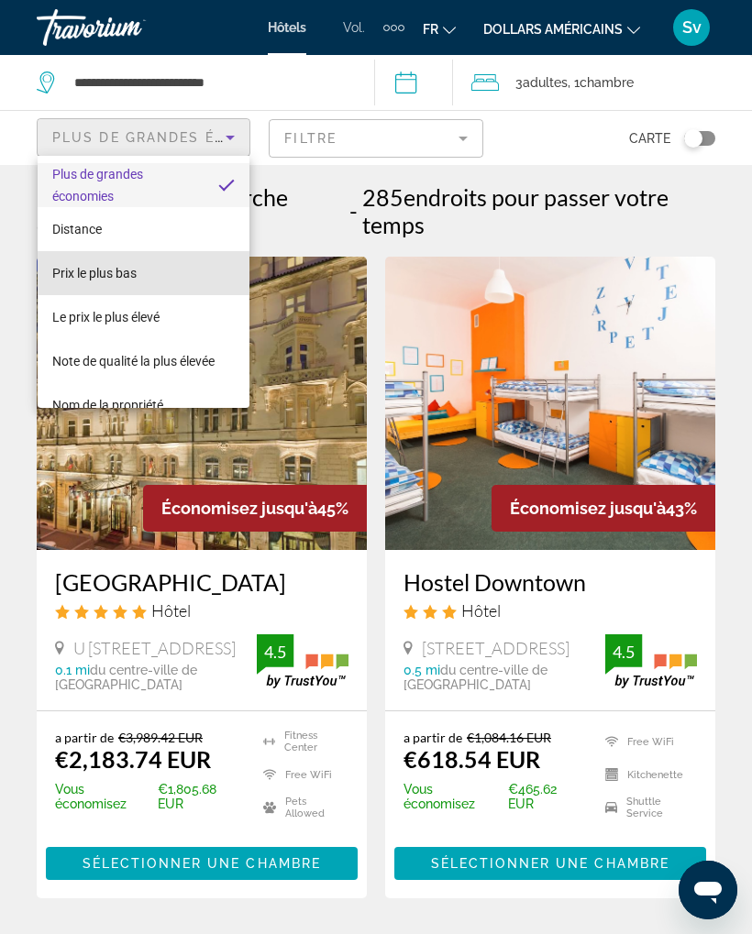
click at [193, 274] on mat-option "Prix ​​le plus bas" at bounding box center [144, 273] width 212 height 44
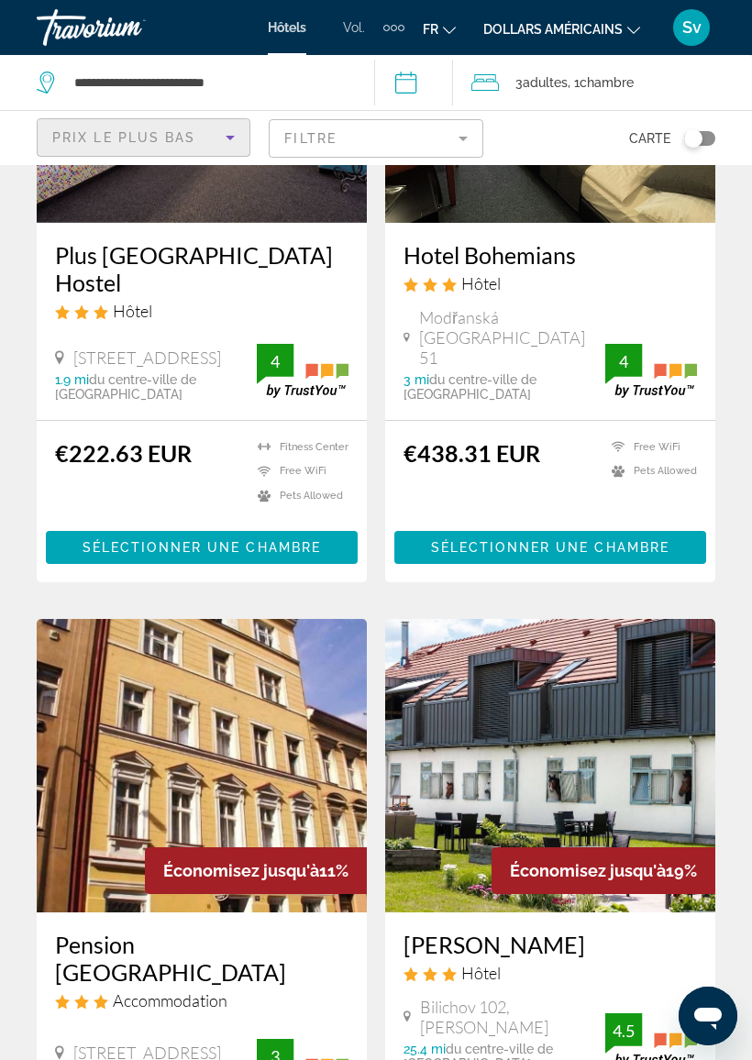
scroll to position [326, 0]
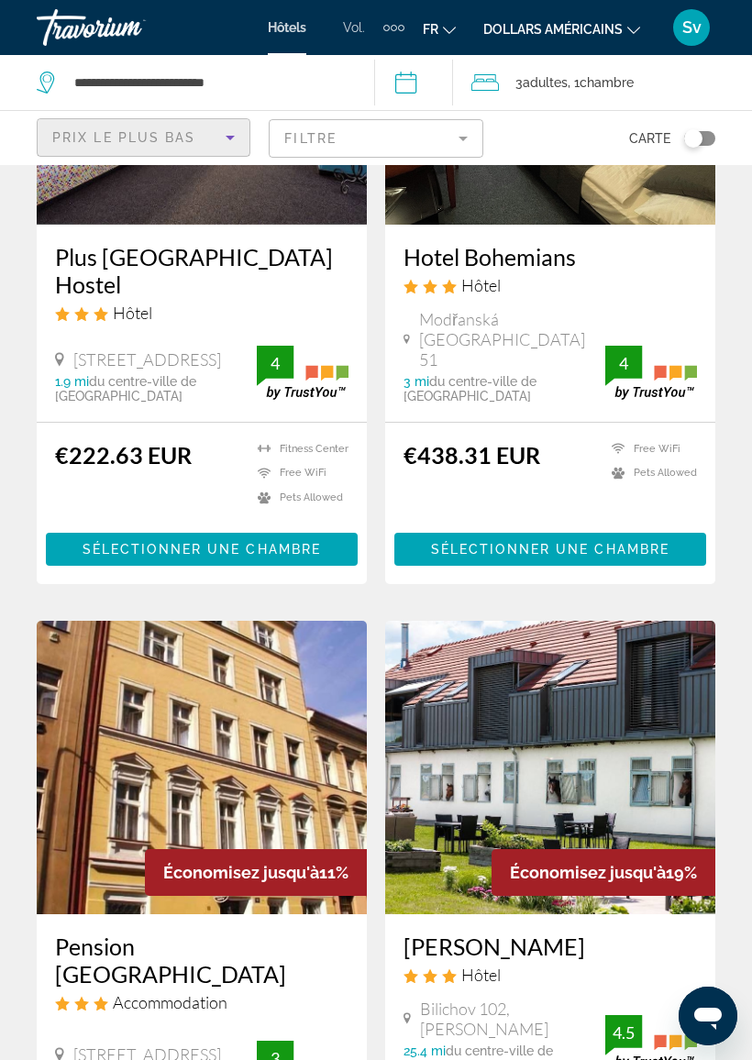
click at [614, 527] on span "Contenu principal" at bounding box center [550, 549] width 312 height 44
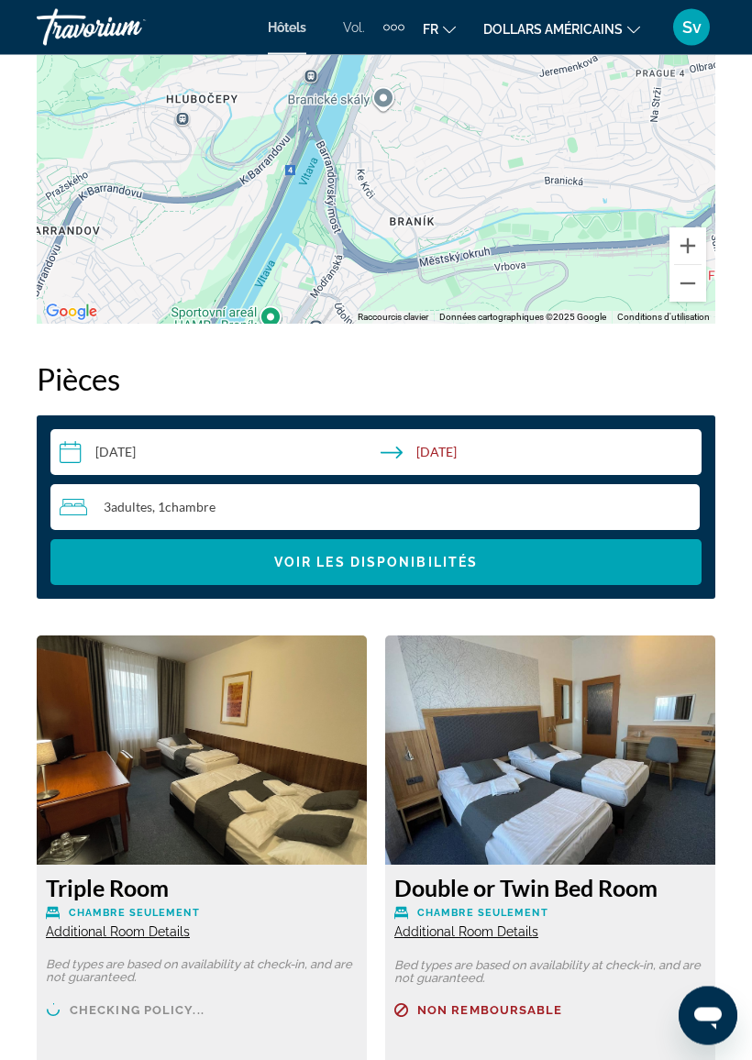
scroll to position [2558, 0]
click at [74, 454] on input "**********" at bounding box center [379, 454] width 658 height 51
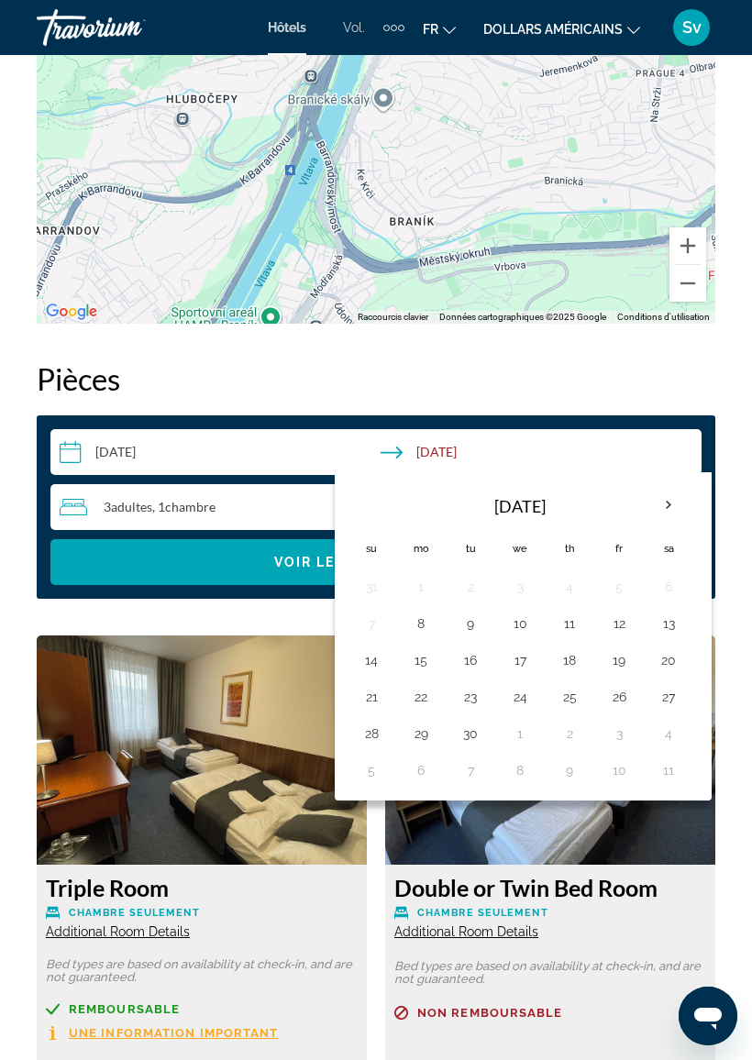
click at [667, 503] on th "Next month" at bounding box center [669, 505] width 50 height 40
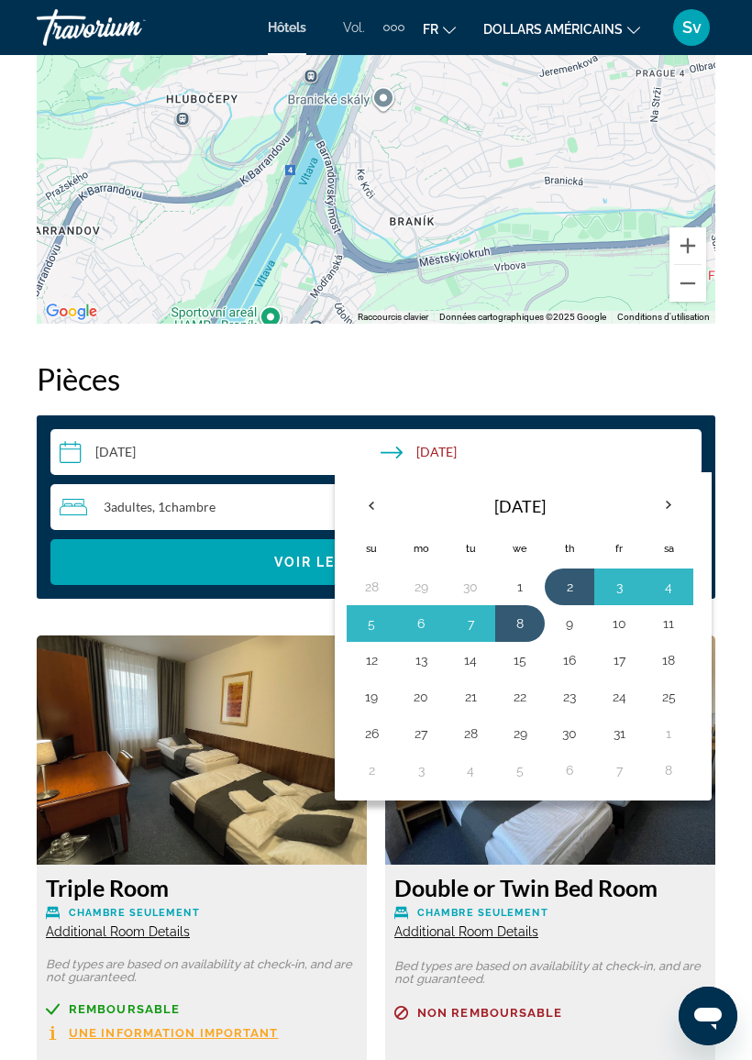
click at [672, 574] on button "4" at bounding box center [668, 587] width 29 height 26
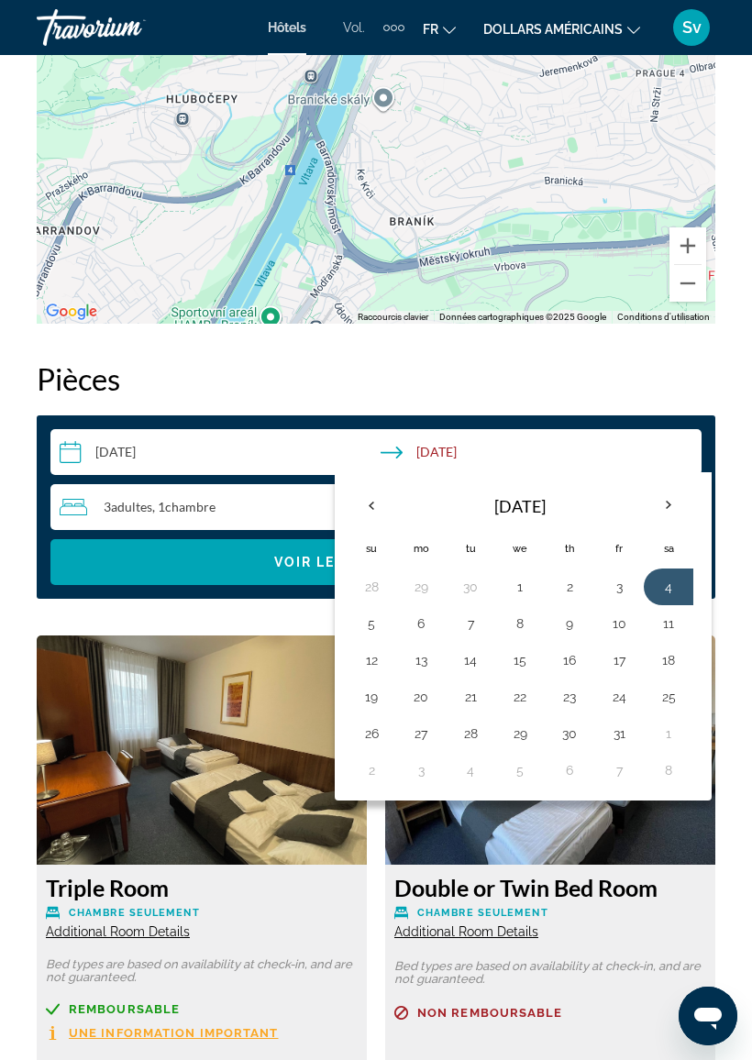
click at [626, 632] on button "10" at bounding box center [618, 624] width 29 height 26
type input "**********"
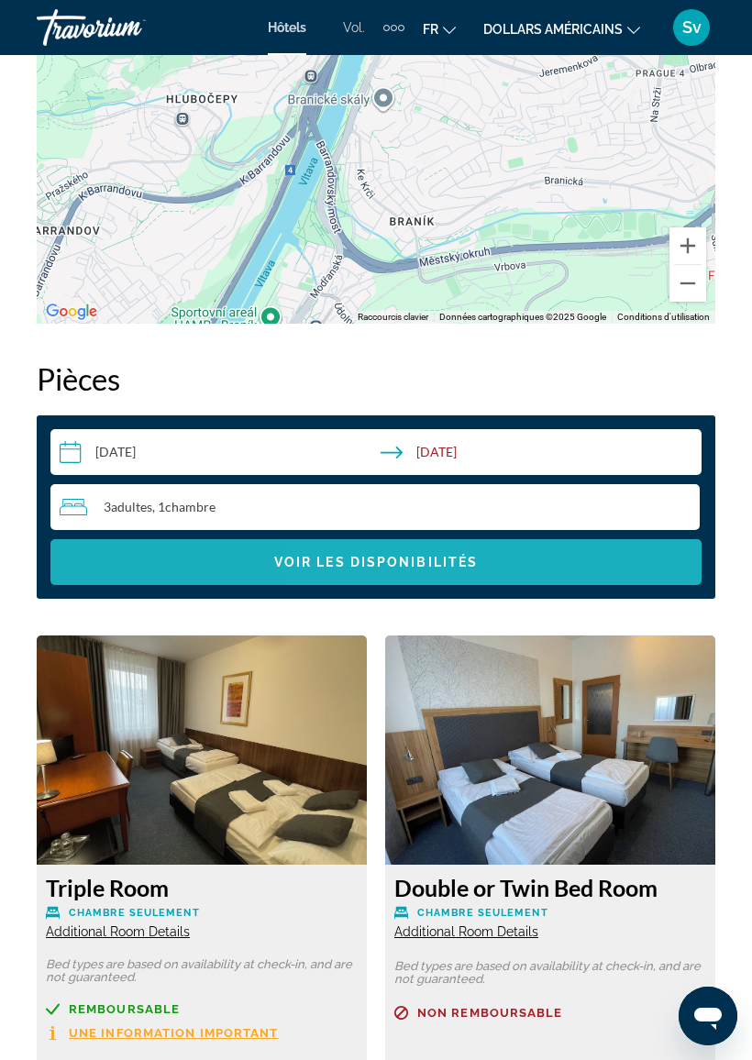
click at [467, 567] on span "Voir les disponibilités" at bounding box center [376, 562] width 204 height 15
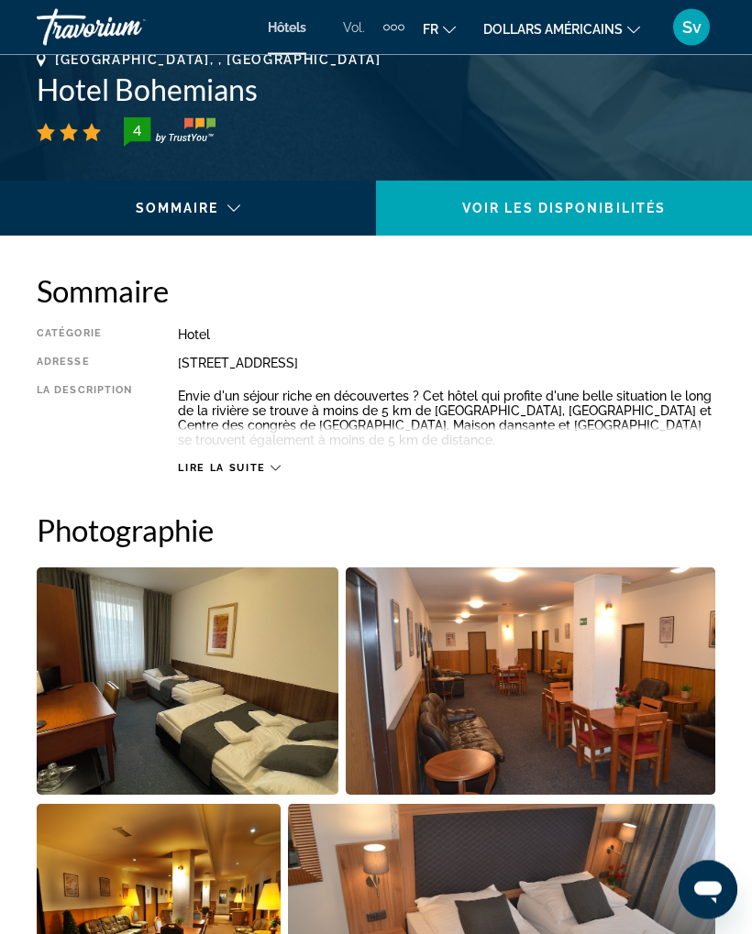
scroll to position [745, 0]
click at [222, 463] on span "Lire la suite" at bounding box center [221, 468] width 87 height 12
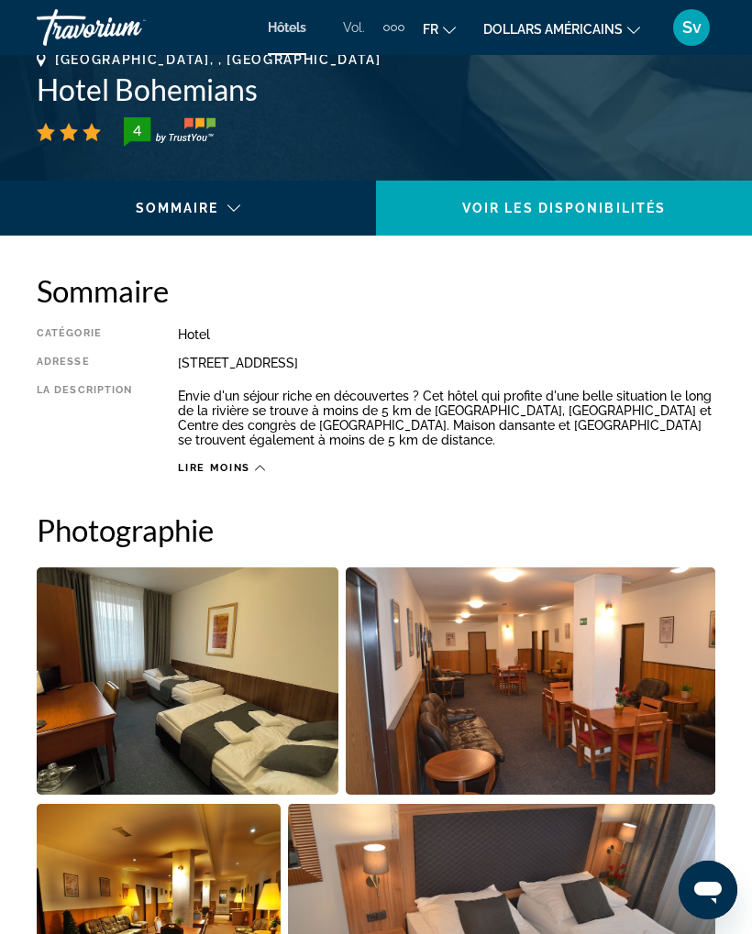
click at [245, 466] on span "Lire moins" at bounding box center [214, 468] width 72 height 12
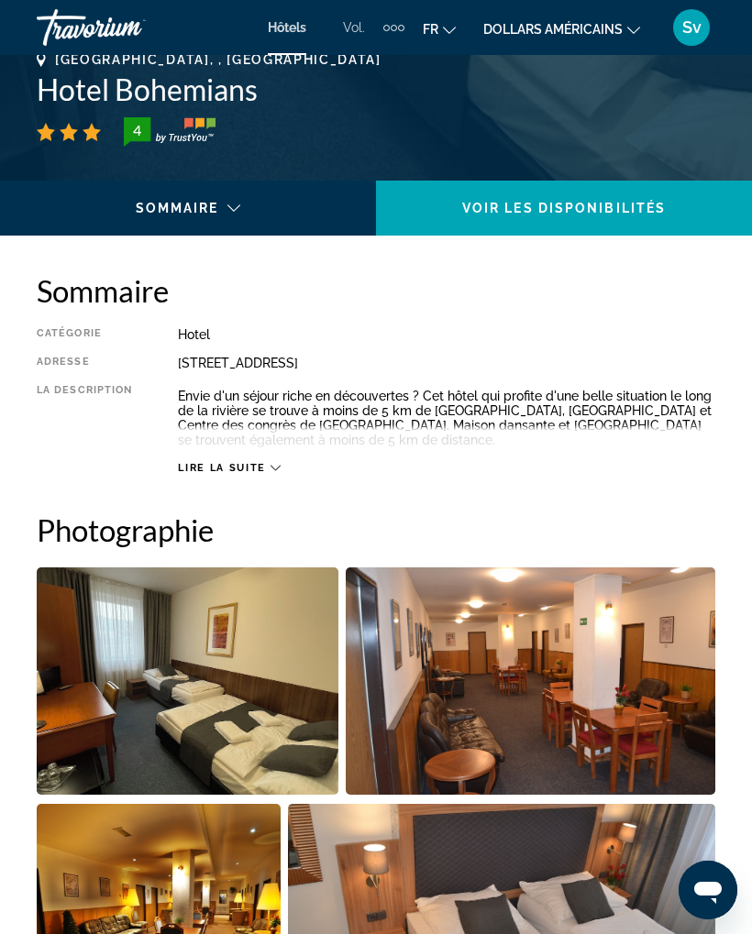
scroll to position [441, 0]
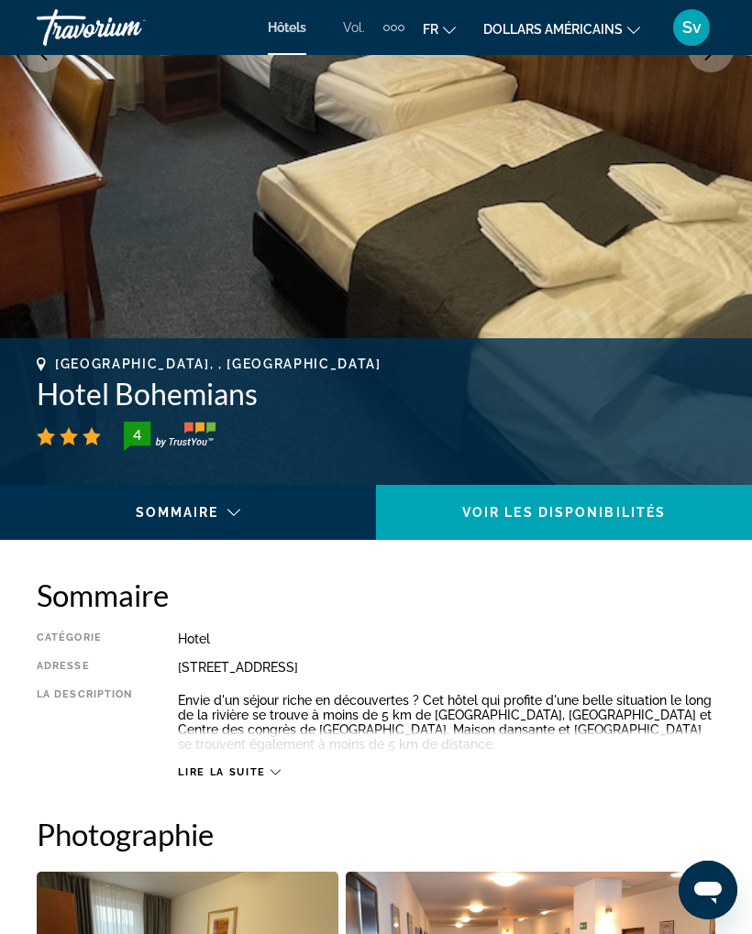
click at [269, 770] on div "Lire la suite" at bounding box center [229, 773] width 102 height 12
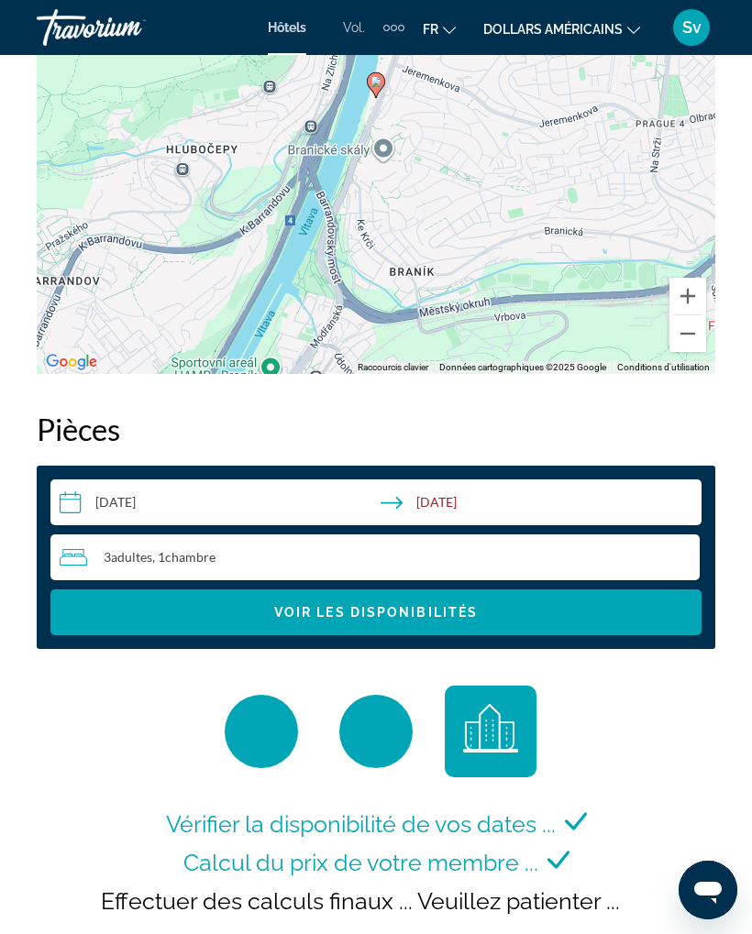
scroll to position [2507, 0]
